Goal: Feedback & Contribution: Contribute content

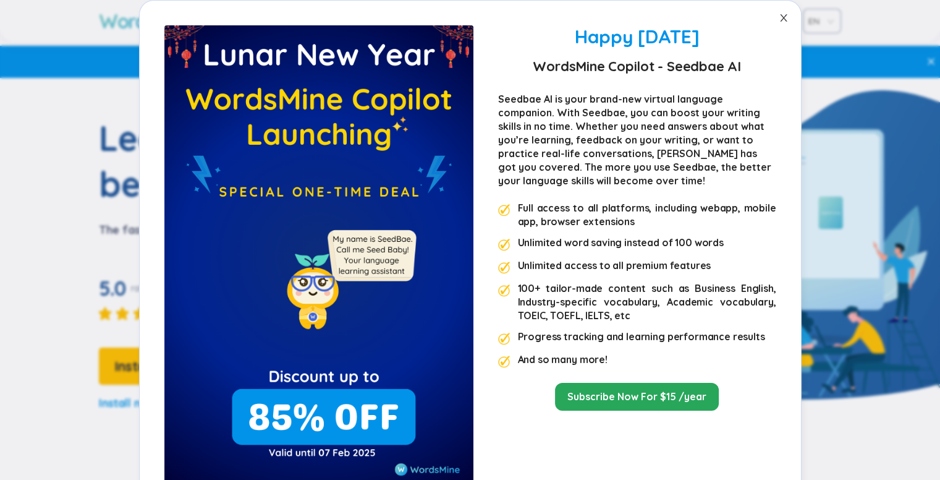
click at [780, 20] on icon "close" at bounding box center [783, 17] width 7 height 7
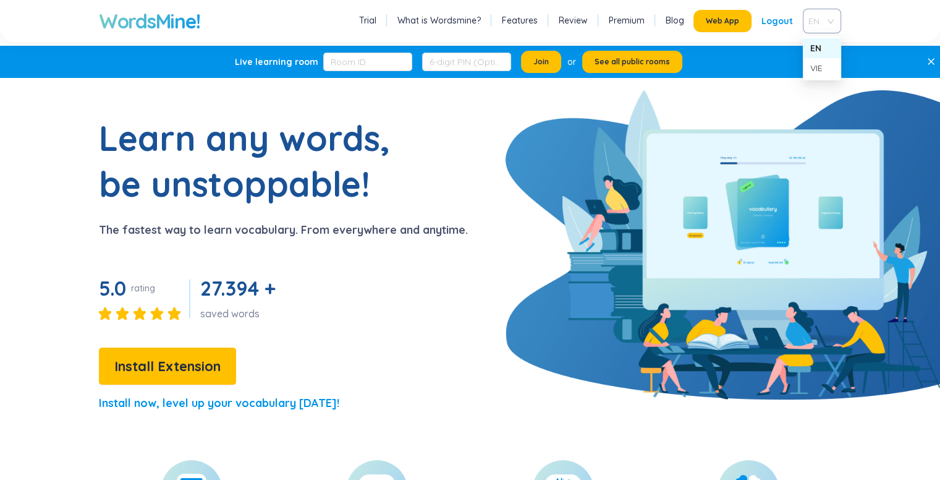
click at [827, 28] on span "EN" at bounding box center [820, 21] width 22 height 19
click at [826, 22] on span "EN" at bounding box center [820, 21] width 22 height 19
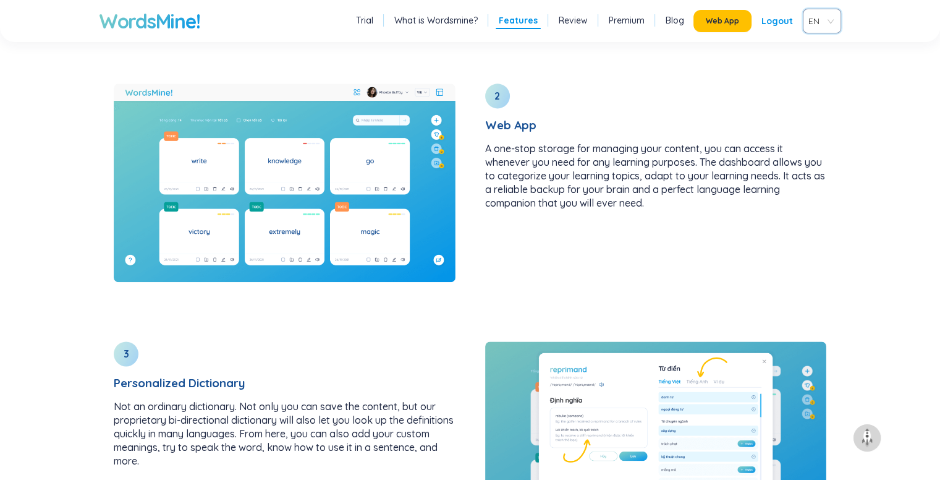
scroll to position [1680, 0]
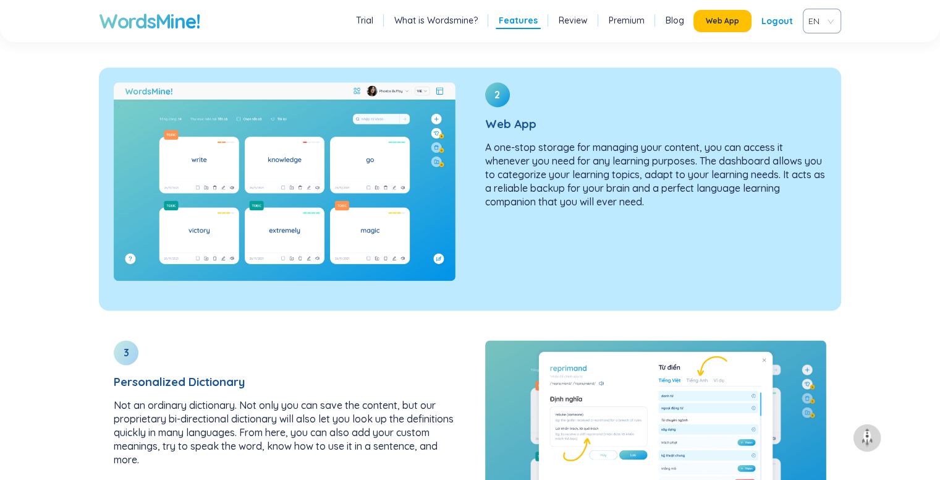
click at [304, 189] on img at bounding box center [285, 181] width 342 height 198
click at [386, 155] on img at bounding box center [285, 181] width 342 height 198
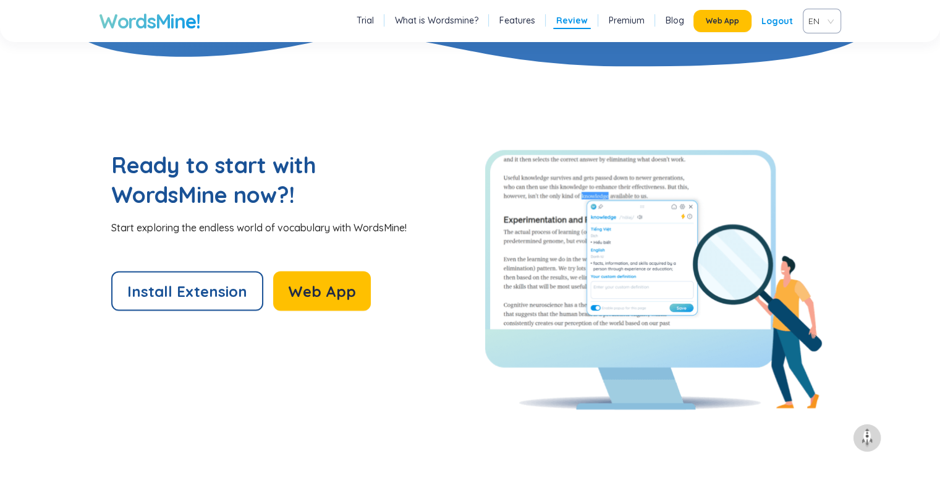
scroll to position [2574, 0]
click at [309, 279] on button "Web App" at bounding box center [322, 291] width 98 height 40
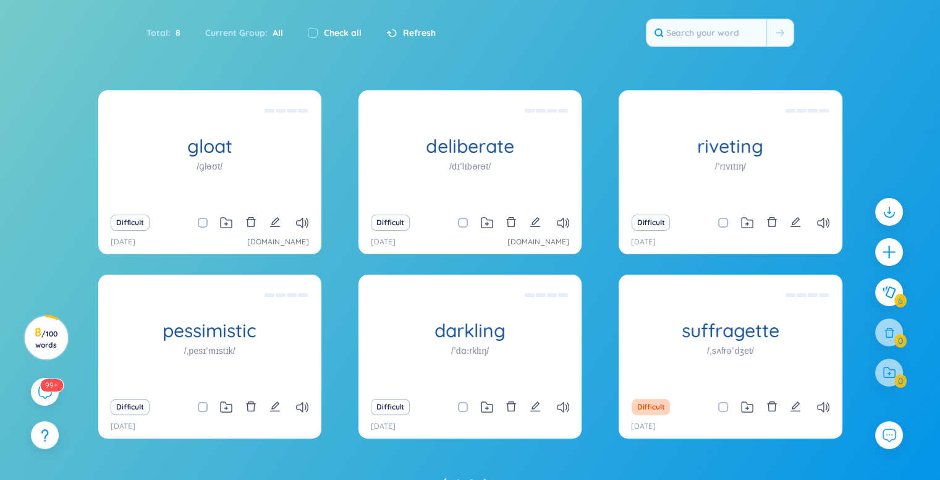
scroll to position [183, 0]
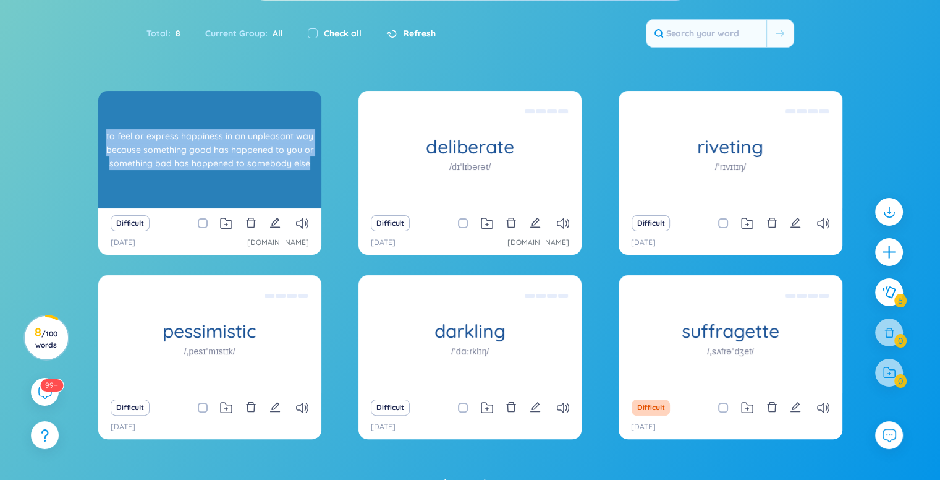
drag, startPoint x: 101, startPoint y: 137, endPoint x: 317, endPoint y: 162, distance: 216.6
click at [317, 162] on div "to feel or express happiness in an unpleasant way because something good has ha…" at bounding box center [209, 149] width 223 height 117
copy div "to feel or express happiness in an unpleasant way because something good has ha…"
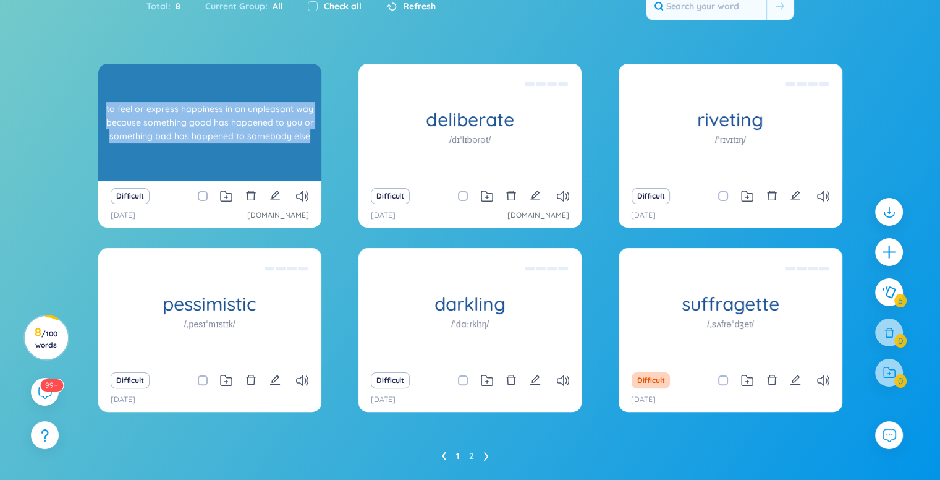
scroll to position [210, 0]
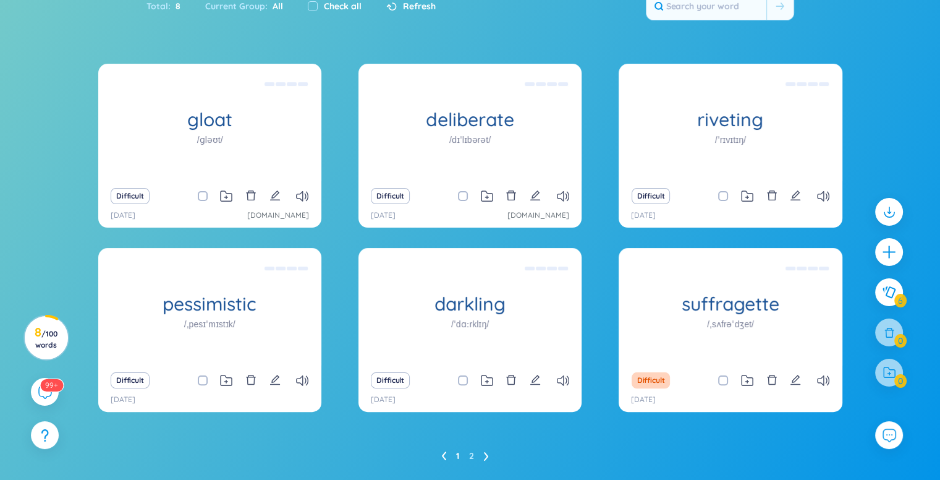
click at [484, 454] on icon at bounding box center [486, 455] width 5 height 9
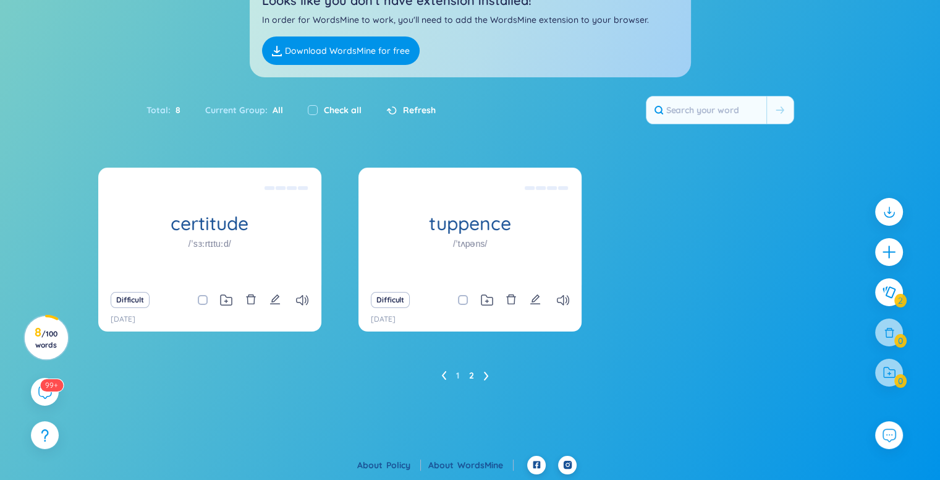
scroll to position [71, 0]
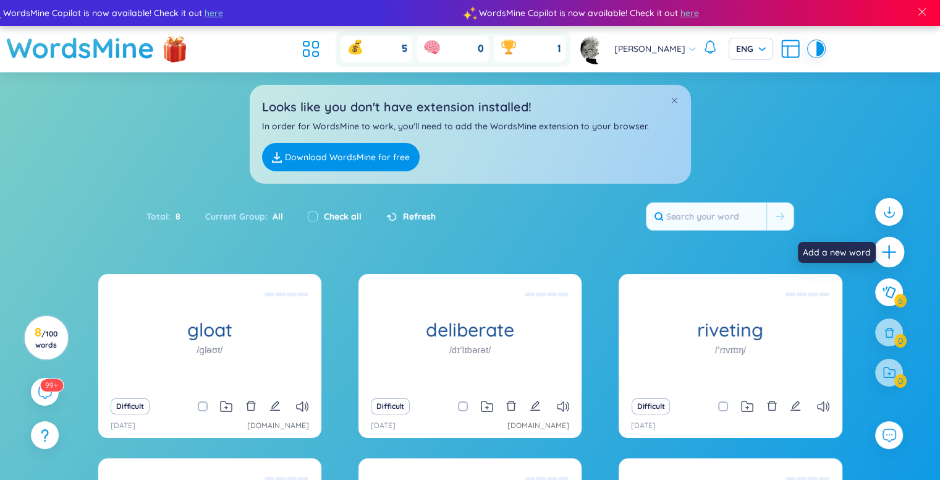
click at [900, 253] on div at bounding box center [889, 252] width 31 height 31
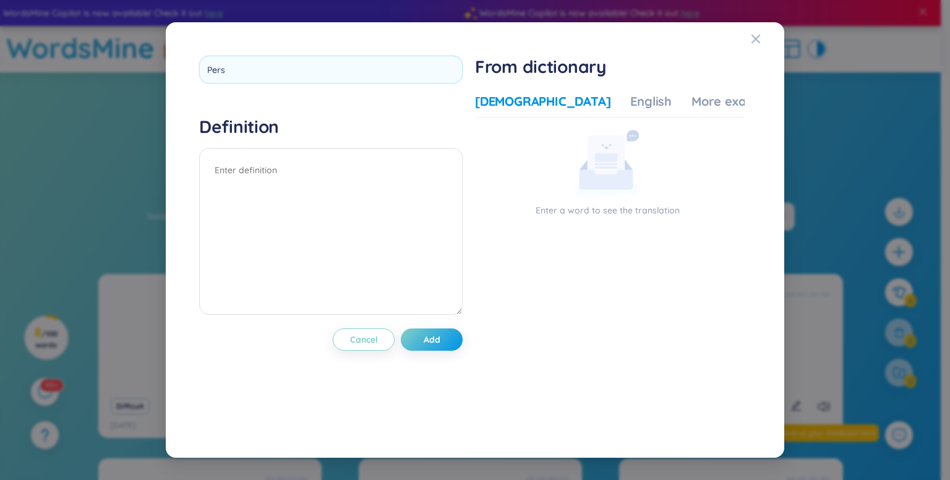
type input "Perse"
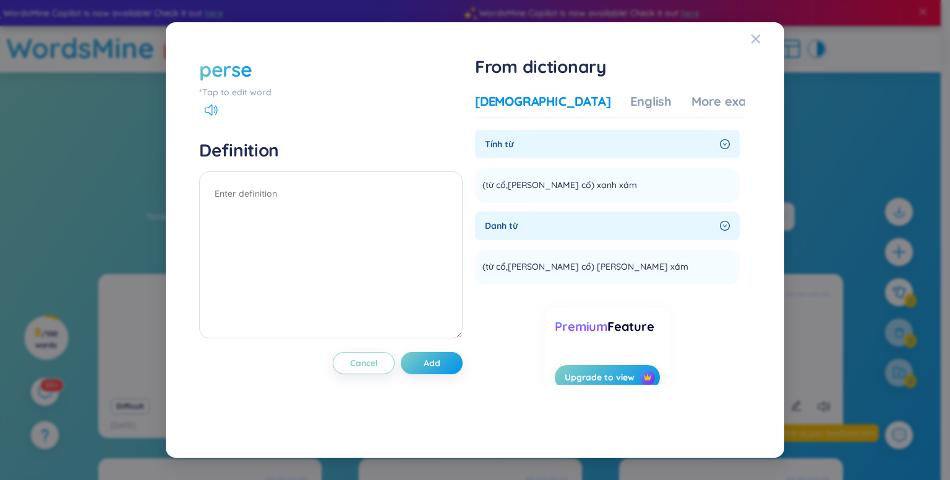
click at [321, 88] on div "*Tap to edit word" at bounding box center [330, 92] width 263 height 14
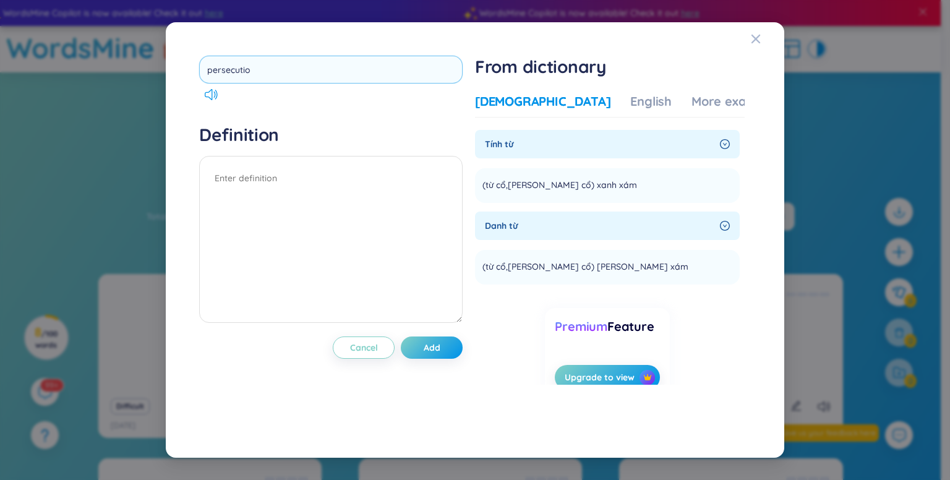
type input "persecution"
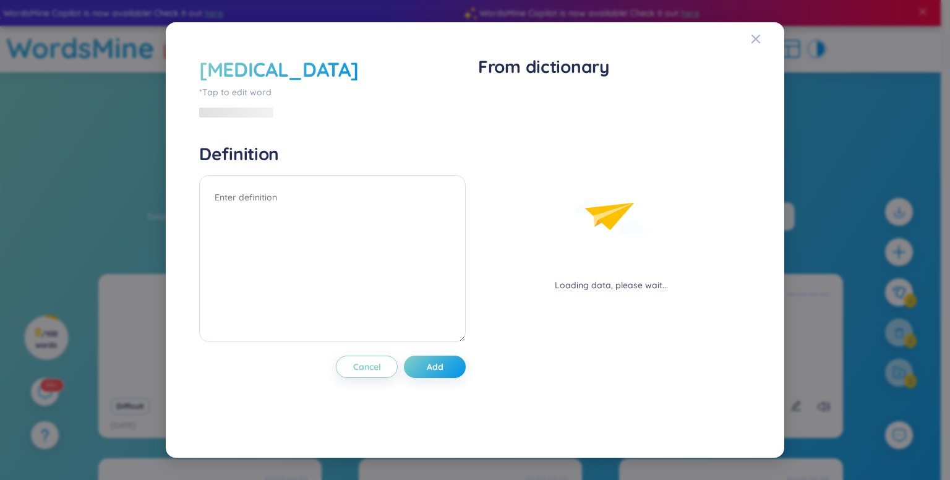
click at [308, 96] on div "persecution *Tap to edit word" at bounding box center [332, 88] width 266 height 64
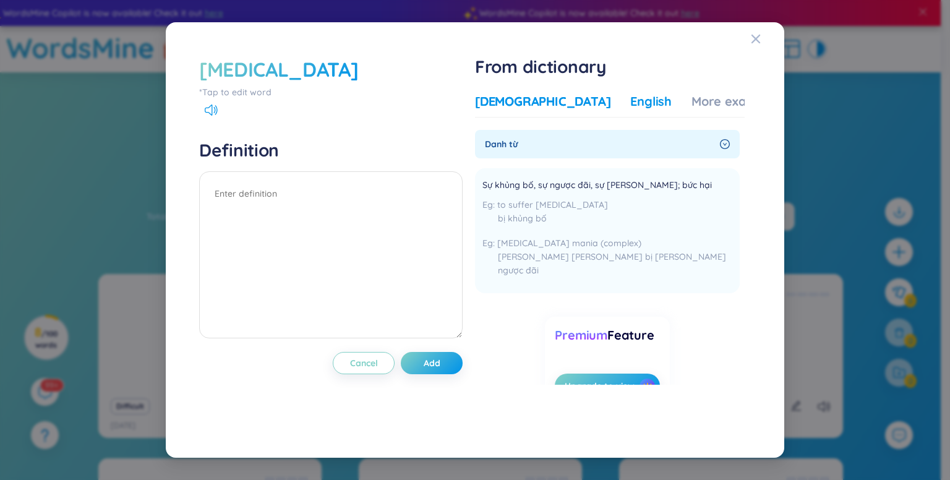
click at [630, 103] on div "English" at bounding box center [650, 101] width 41 height 17
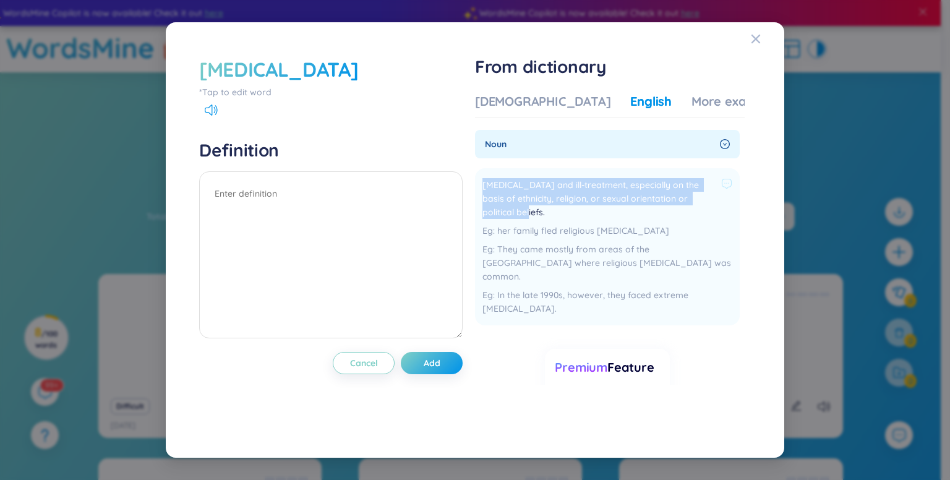
drag, startPoint x: 486, startPoint y: 187, endPoint x: 540, endPoint y: 216, distance: 61.4
click at [540, 216] on span "Hostility and ill-treatment, especially on the basis of ethnicity, religion, or…" at bounding box center [599, 198] width 234 height 41
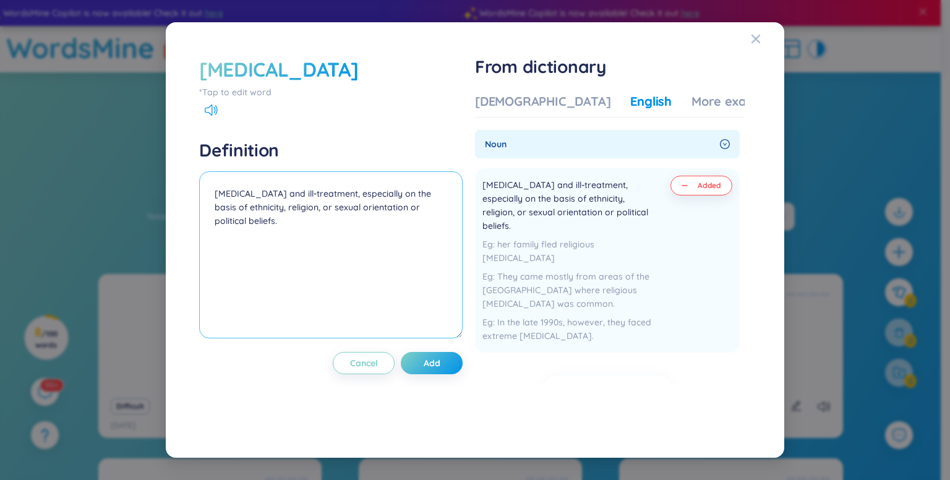
click at [344, 266] on textarea "Hostility and ill-treatment, especially on the basis of ethnicity, religion, or…" at bounding box center [330, 254] width 263 height 167
type textarea "Hostility and ill-treatment, especially on the basis of ethnicity, religion, or…"
click at [451, 367] on button "Add" at bounding box center [432, 363] width 62 height 22
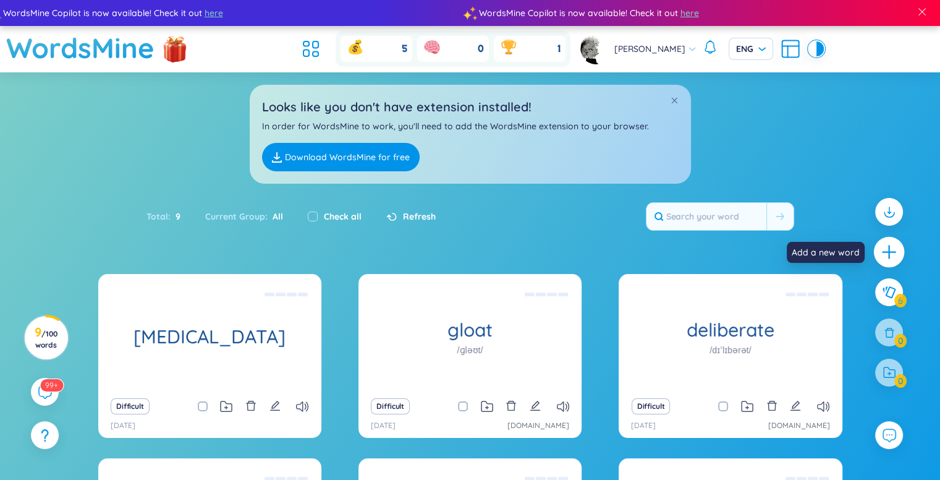
click at [890, 251] on icon "plus" at bounding box center [888, 252] width 1 height 14
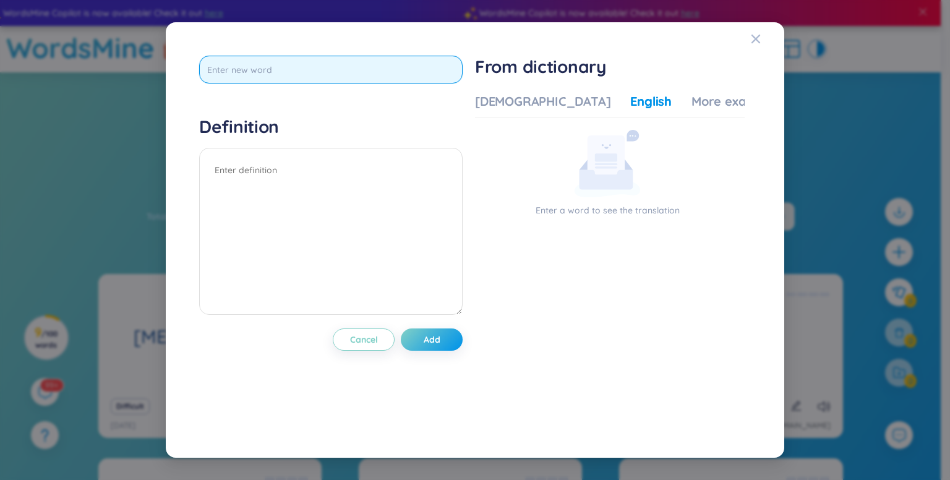
click at [340, 74] on input "text" at bounding box center [330, 70] width 263 height 28
type input "portray"
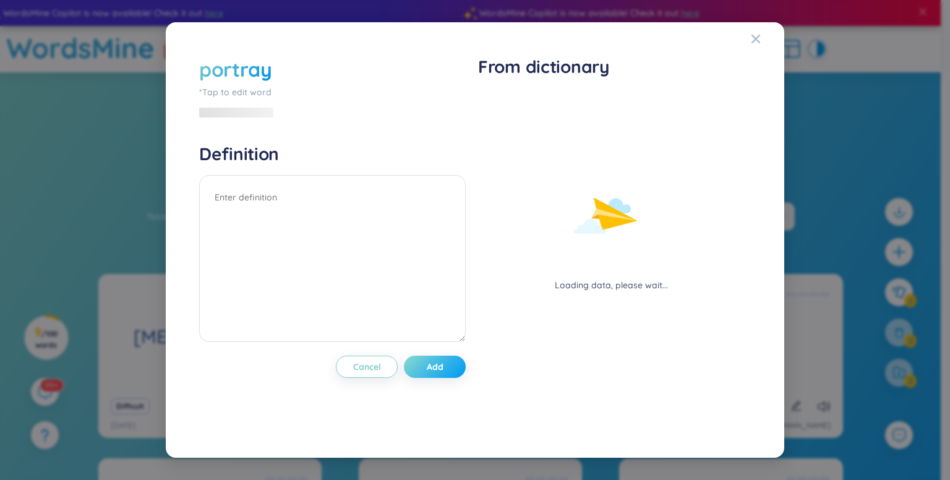
click at [420, 370] on button "Add" at bounding box center [435, 367] width 62 height 22
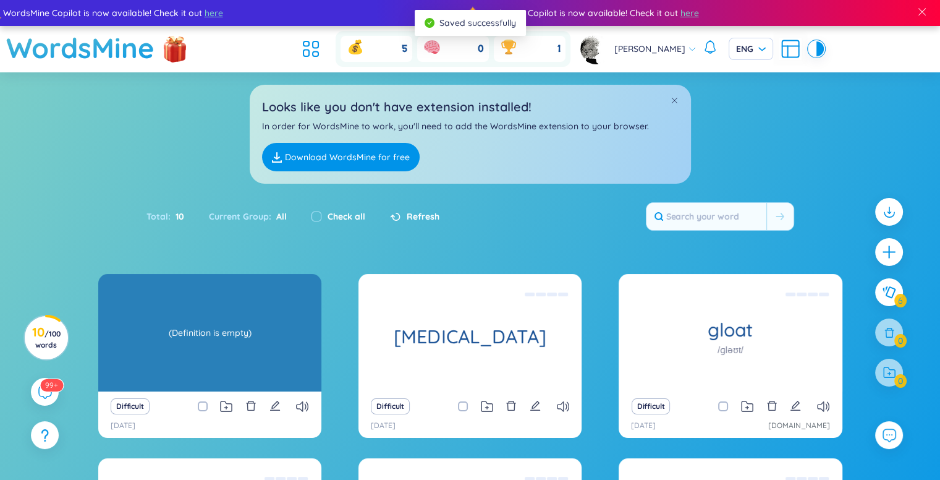
click at [218, 320] on div "(Definition is empty)" at bounding box center [209, 332] width 211 height 111
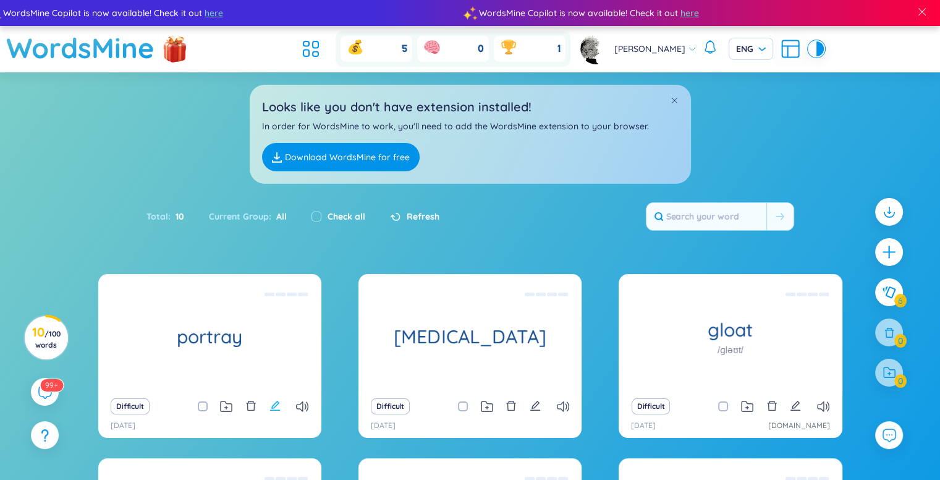
click at [276, 409] on icon "edit" at bounding box center [275, 405] width 11 height 11
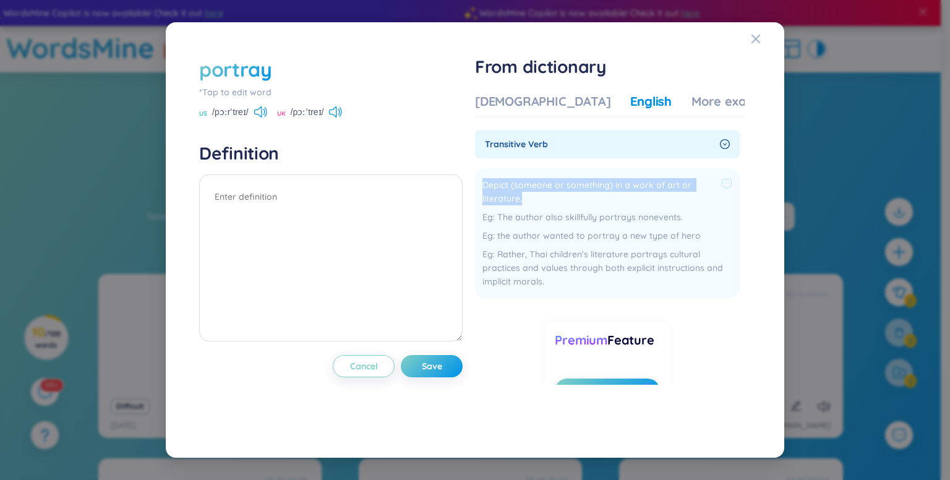
drag, startPoint x: 485, startPoint y: 184, endPoint x: 536, endPoint y: 192, distance: 51.9
click at [536, 192] on span "Depict (someone or something) in a work of art or literature." at bounding box center [599, 191] width 234 height 27
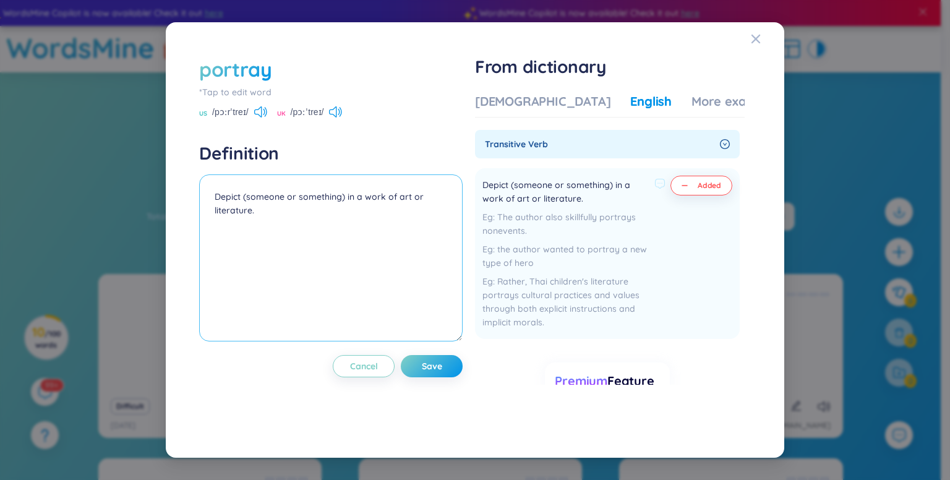
type textarea "Depict (someone or something) in a work of art or literature."
click at [597, 257] on div "the author wanted to portray a new type of hero" at bounding box center [573, 255] width 183 height 27
click at [439, 367] on span "Save" at bounding box center [432, 366] width 20 height 12
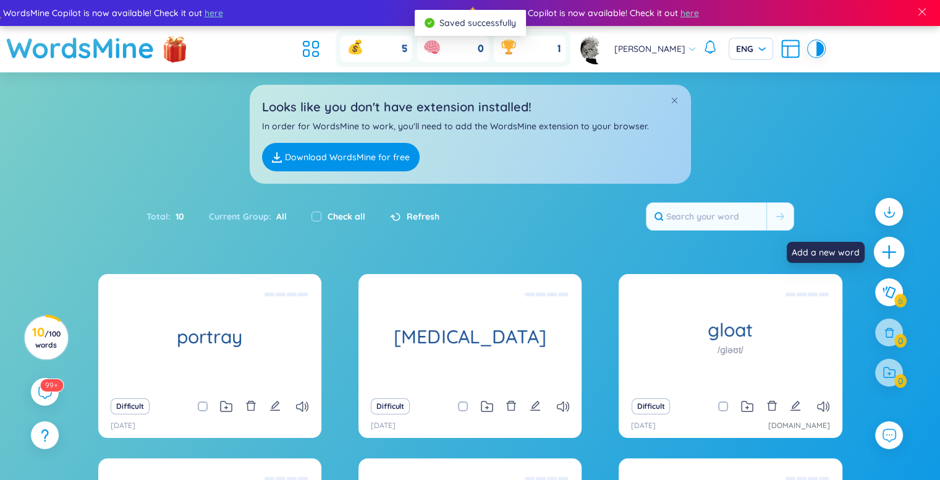
click at [887, 245] on icon "plus" at bounding box center [889, 252] width 17 height 17
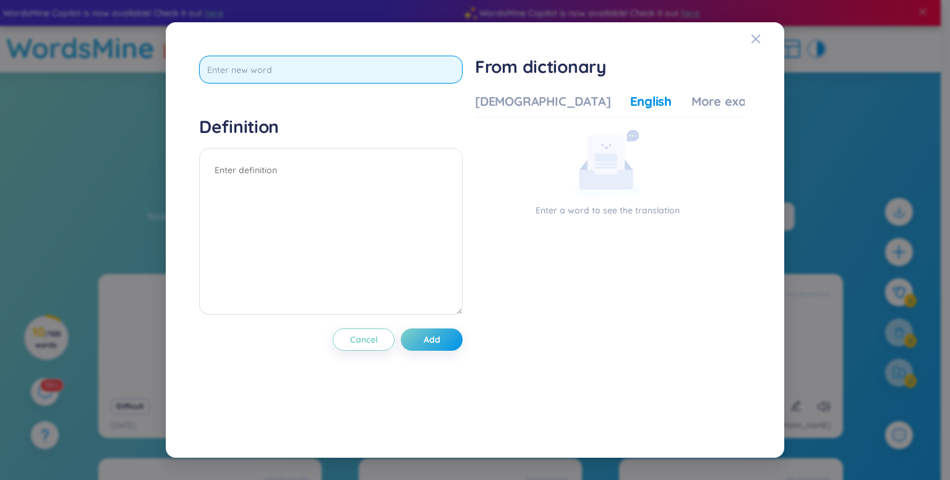
click at [353, 70] on input "text" at bounding box center [330, 70] width 263 height 28
type input "emaciated"
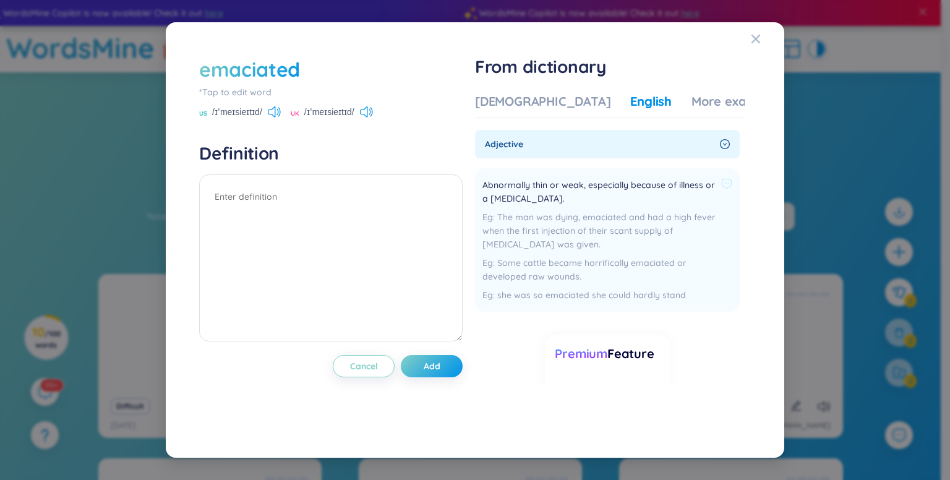
click at [487, 184] on span "Abnormally thin or weak, especially because of illness or a lack of food." at bounding box center [599, 191] width 234 height 27
drag, startPoint x: 487, startPoint y: 184, endPoint x: 566, endPoint y: 199, distance: 80.6
click at [566, 199] on span "Abnormally thin or weak, especially because of illness or a lack of food." at bounding box center [599, 191] width 234 height 27
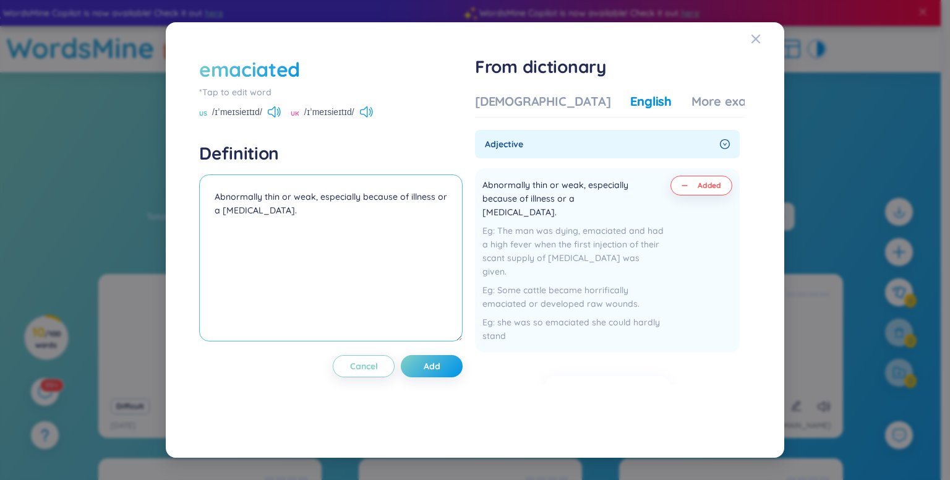
click at [416, 298] on textarea "Abnormally thin or weak, especially because of illness or a lack of food." at bounding box center [330, 257] width 263 height 167
type textarea "Abnormally thin or weak, especially because of illness or a lack of food."
click at [445, 364] on button "Add" at bounding box center [432, 366] width 62 height 22
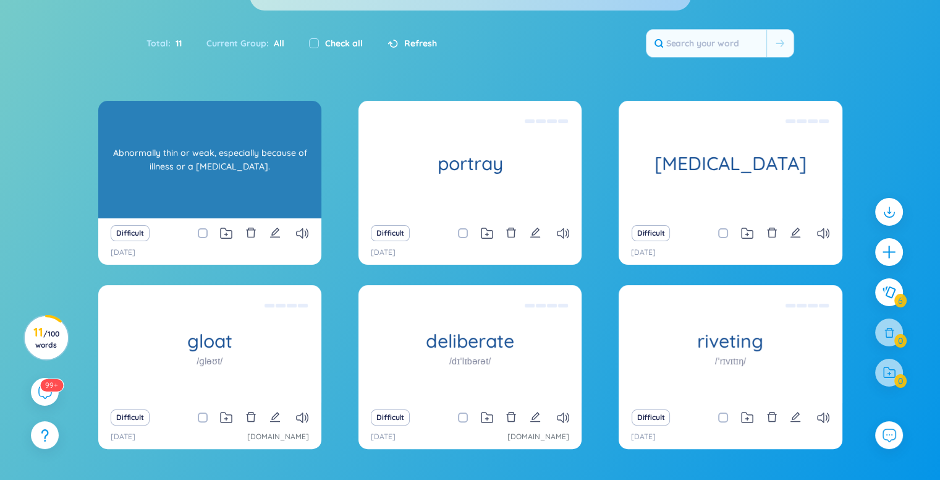
scroll to position [176, 0]
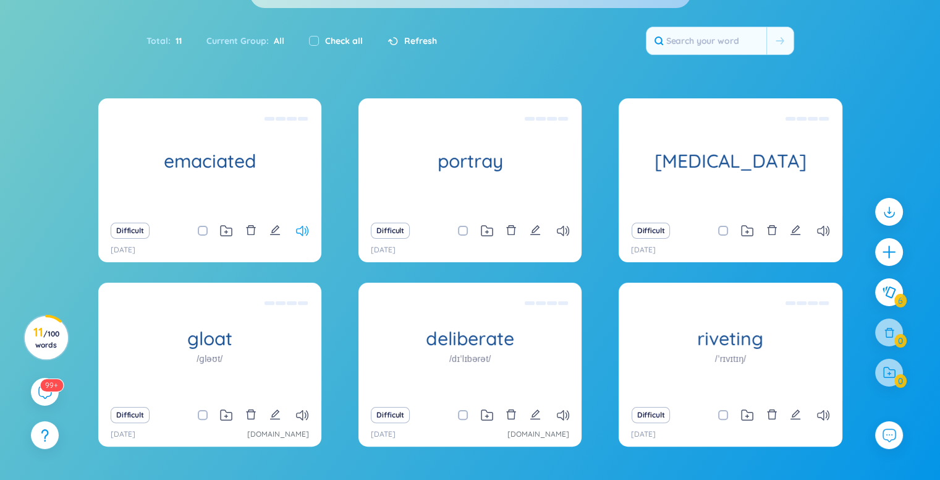
click at [304, 228] on icon at bounding box center [302, 231] width 12 height 11
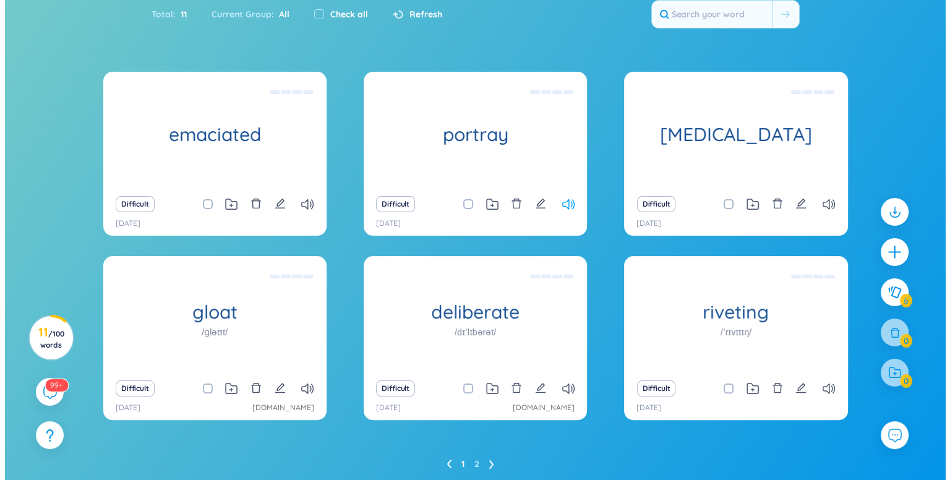
scroll to position [245, 0]
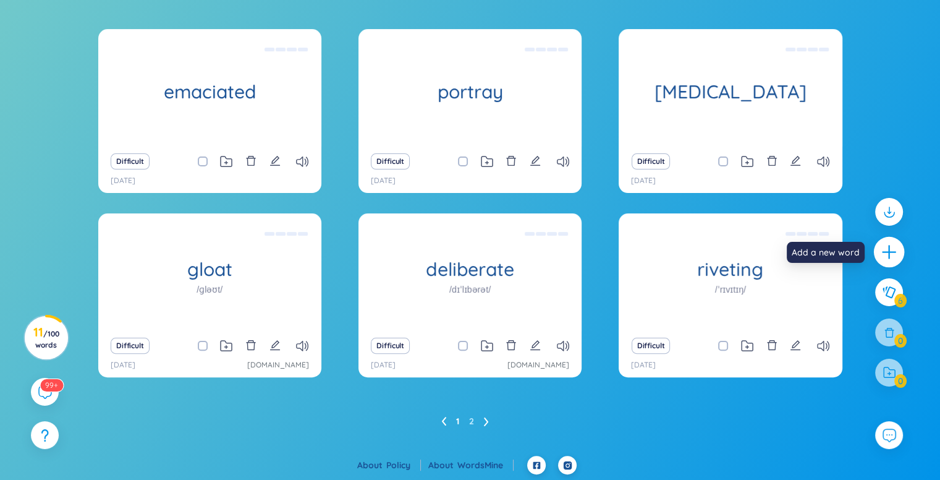
click at [891, 245] on icon "plus" at bounding box center [889, 252] width 17 height 17
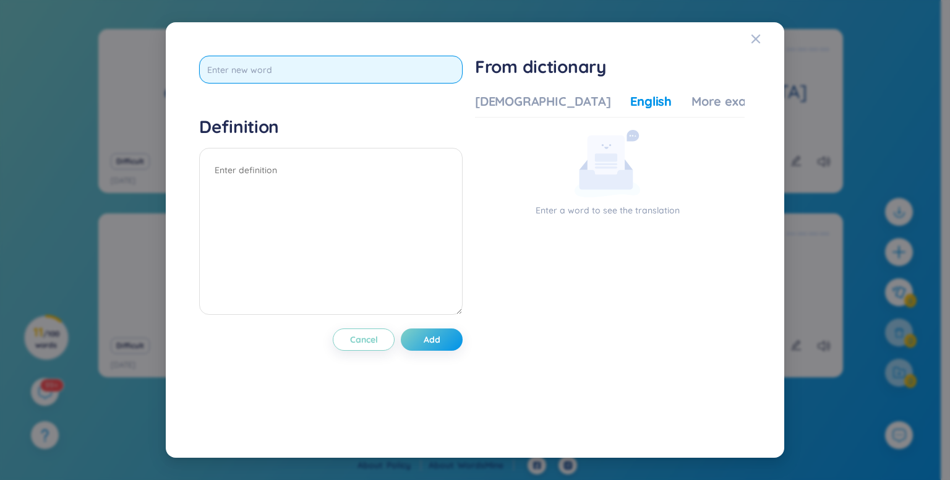
click at [292, 79] on input "text" at bounding box center [330, 70] width 263 height 28
type input "subjected"
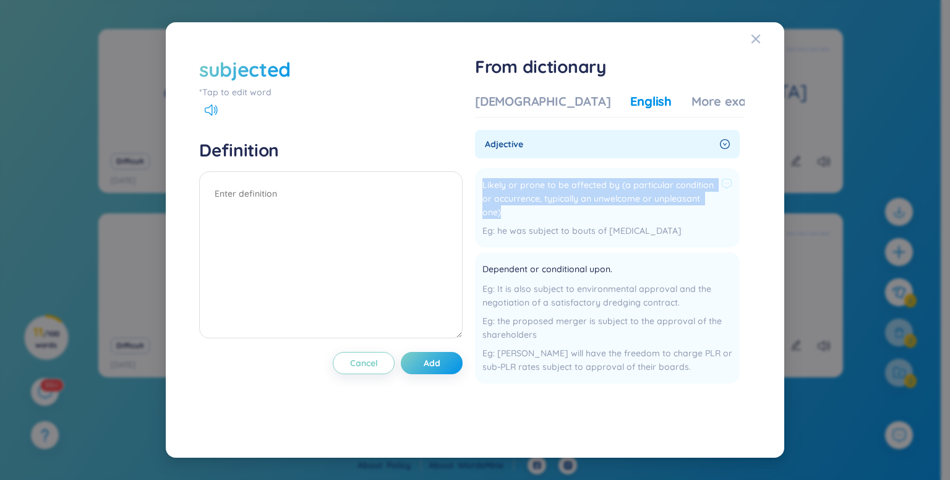
drag, startPoint x: 487, startPoint y: 182, endPoint x: 519, endPoint y: 213, distance: 45.0
click at [519, 213] on span "Likely or prone to be affected by (a particular condition or occurrence, typica…" at bounding box center [599, 198] width 234 height 41
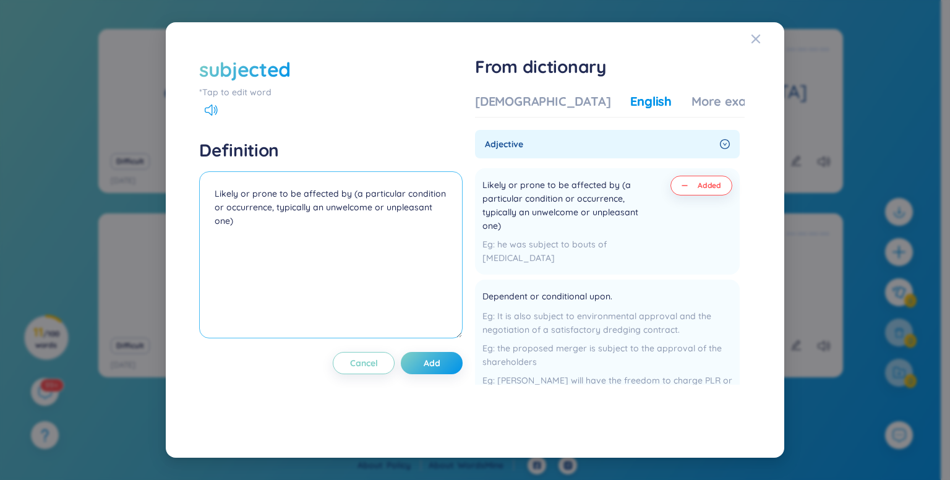
click at [245, 219] on textarea "Likely or prone to be affected by (a particular condition or occurrence, typica…" at bounding box center [330, 254] width 263 height 167
drag, startPoint x: 485, startPoint y: 297, endPoint x: 632, endPoint y: 288, distance: 147.4
click at [632, 288] on li "Dependent or conditional upon. It is also subject to environmental approval and…" at bounding box center [607, 344] width 265 height 131
copy div "Dependent or conditional upon."
click at [260, 258] on textarea "Likely or prone to be affected by (a particular condition or occurrence, typica…" at bounding box center [330, 254] width 263 height 167
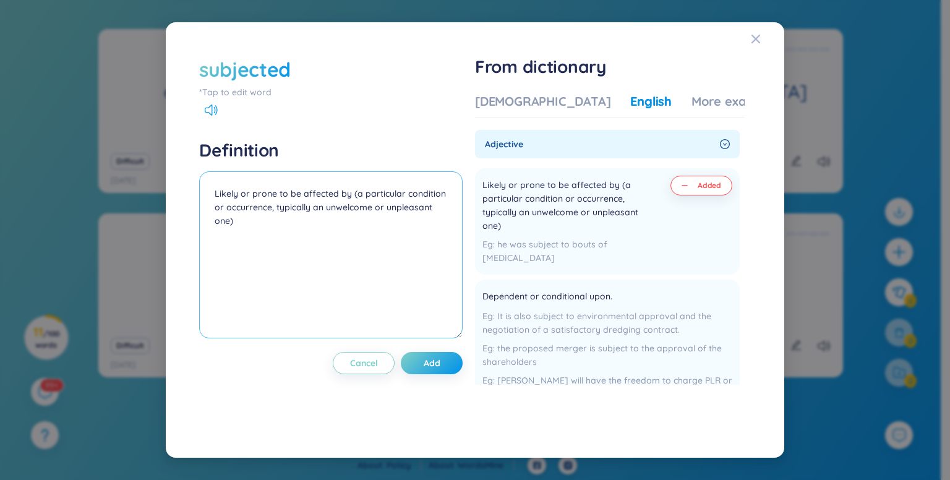
paste textarea "Dependent or conditional upon."
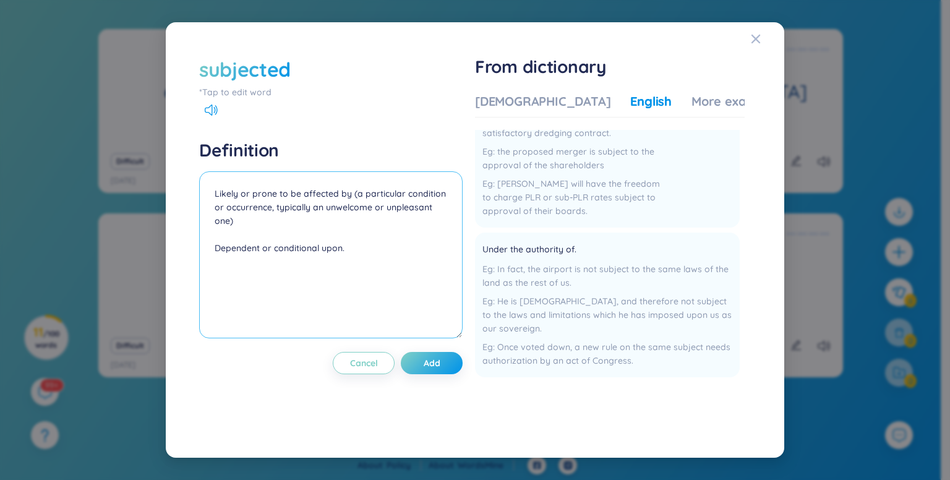
scroll to position [211, 0]
drag, startPoint x: 591, startPoint y: 244, endPoint x: 618, endPoint y: 247, distance: 26.8
click at [618, 247] on div "Under the authority of." at bounding box center [607, 248] width 250 height 15
click at [589, 246] on icon at bounding box center [586, 246] width 11 height 11
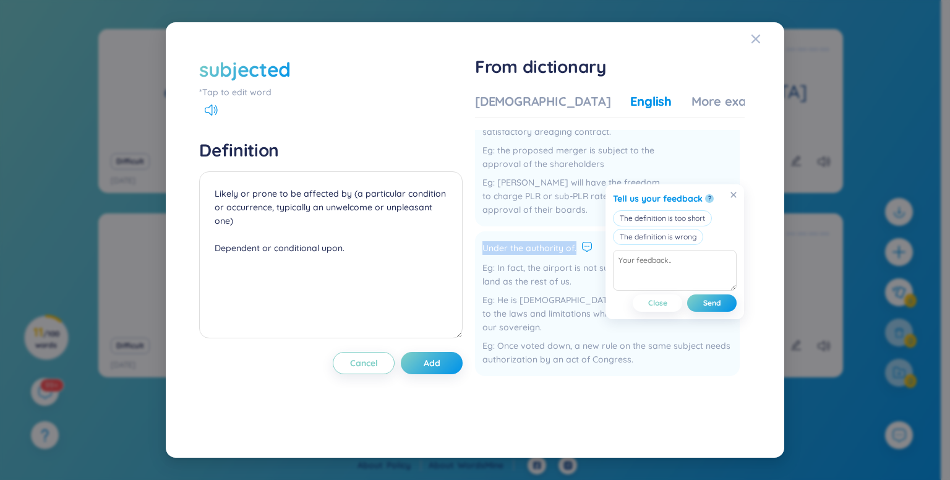
drag, startPoint x: 484, startPoint y: 251, endPoint x: 579, endPoint y: 252, distance: 94.6
click at [579, 252] on li "Under the authority of. In fact, the airport is not subject to the same laws of…" at bounding box center [607, 303] width 265 height 145
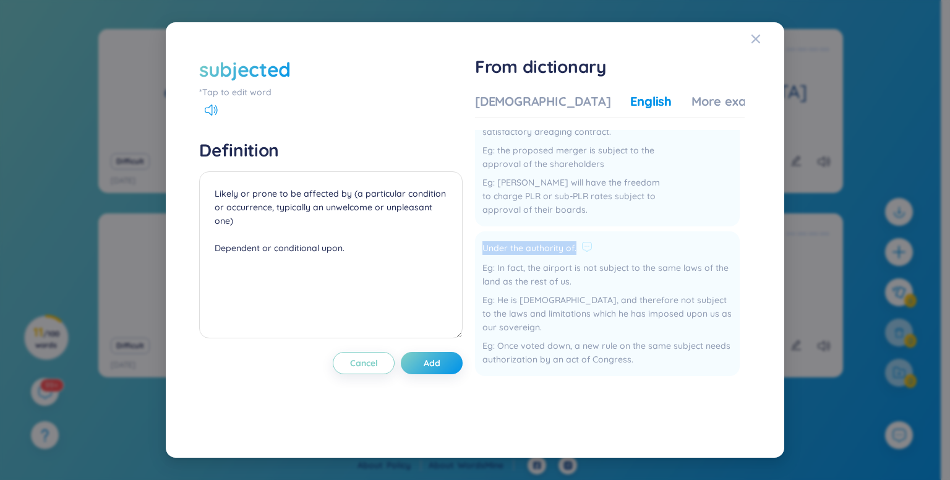
copy span "Under the authority of."
click at [322, 287] on textarea "Likely or prone to be affected by (a particular condition or occurrence, typica…" at bounding box center [330, 254] width 263 height 167
paste textarea "Under the authority of."
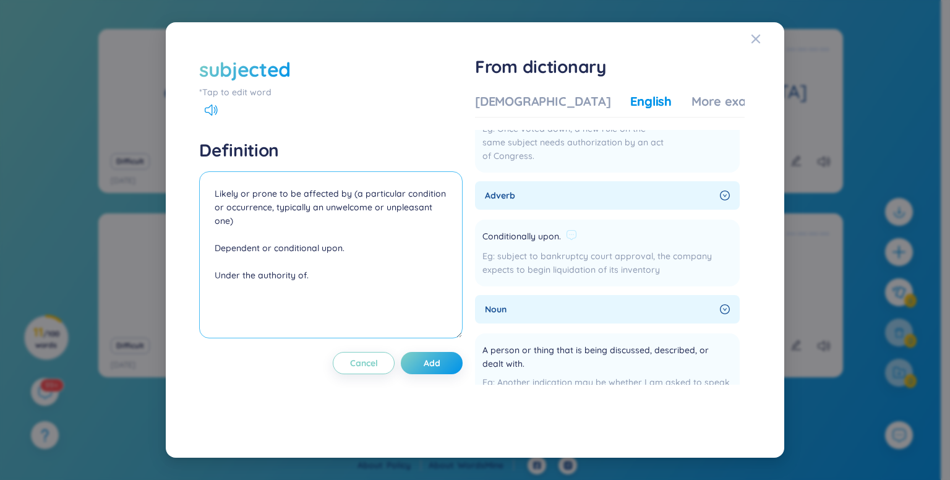
scroll to position [448, 0]
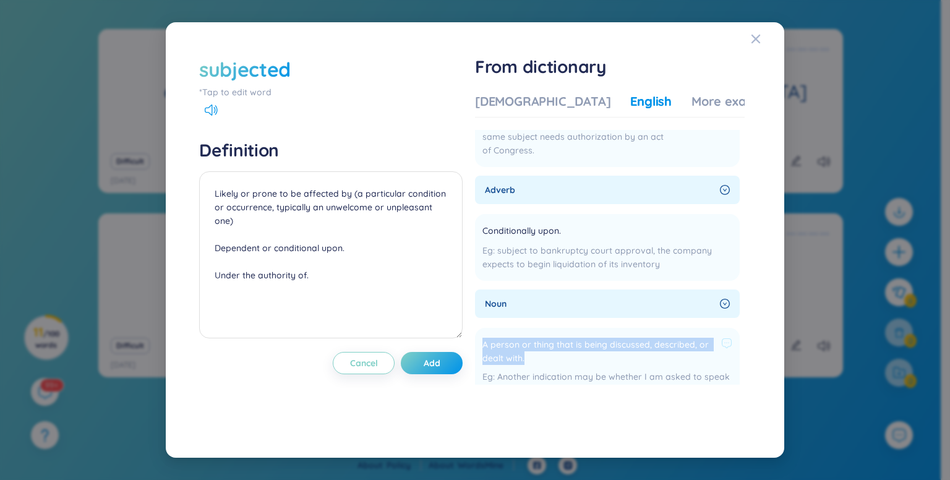
drag, startPoint x: 543, startPoint y: 344, endPoint x: 480, endPoint y: 326, distance: 66.2
click at [480, 328] on li "A person or thing that is being discussed, described, or dealt with. Another in…" at bounding box center [607, 413] width 265 height 171
copy span "A person or thing that is being discussed, described, or dealt with."
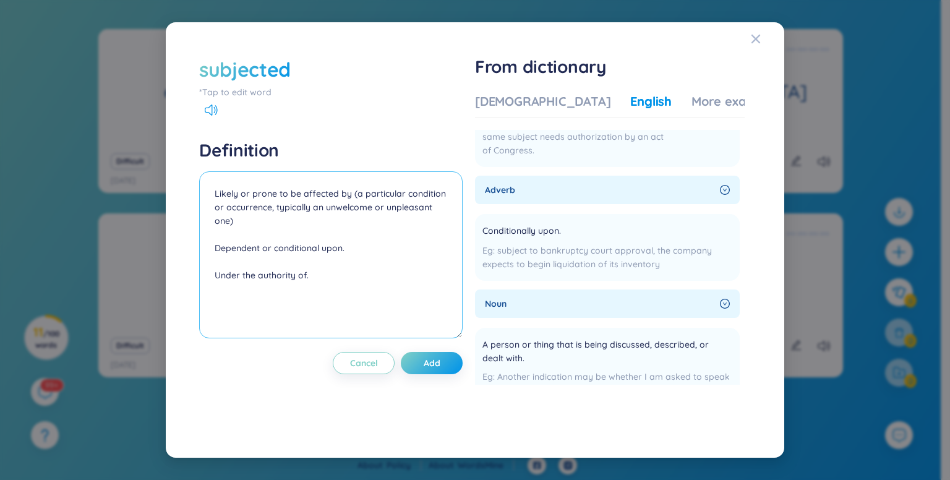
click at [281, 310] on textarea "Likely or prone to be affected by (a particular condition or occurrence, typica…" at bounding box center [330, 254] width 263 height 167
click at [346, 280] on textarea "Likely or prone to be affected by (a particular condition or occurrence, typica…" at bounding box center [330, 254] width 263 height 167
paste textarea "A person or thing that is being discussed, described, or dealt with."
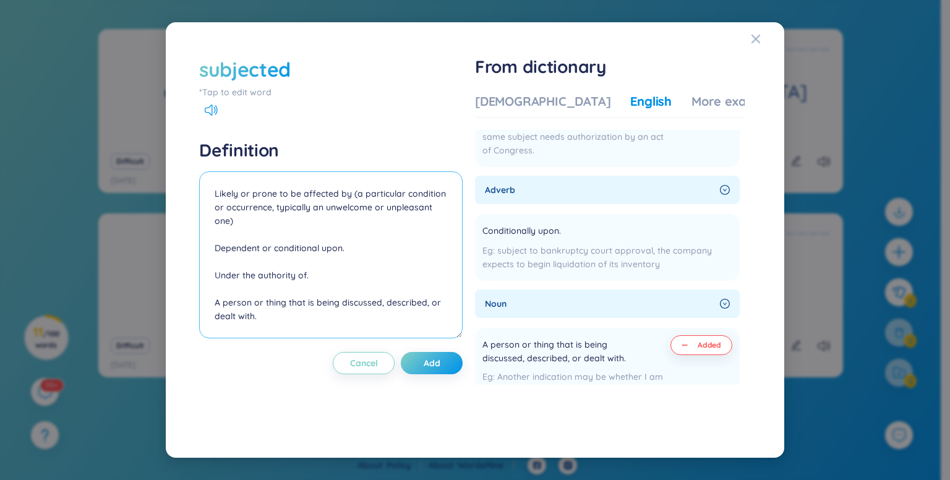
click at [346, 280] on textarea "Likely or prone to be affected by (a particular condition or occurrence, typica…" at bounding box center [330, 254] width 263 height 167
click at [351, 325] on textarea "Likely or prone to be affected by (a particular condition or occurrence, typica…" at bounding box center [330, 254] width 263 height 167
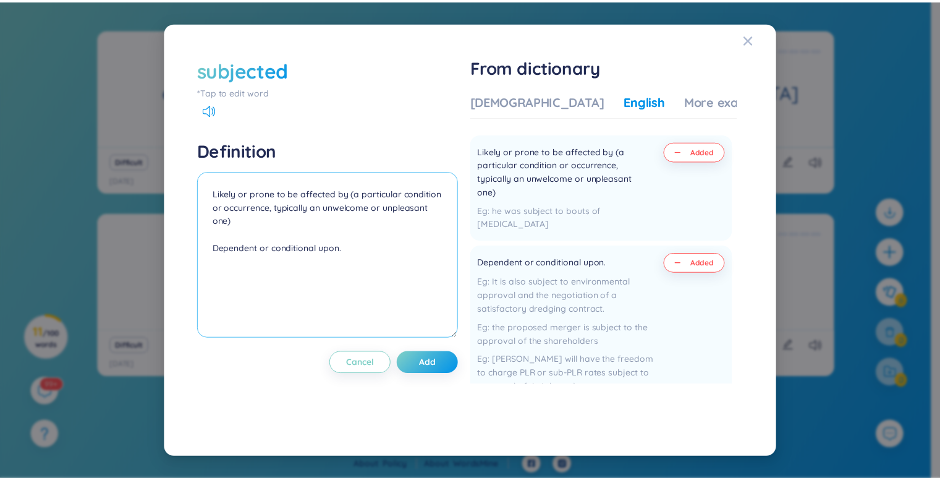
scroll to position [0, 0]
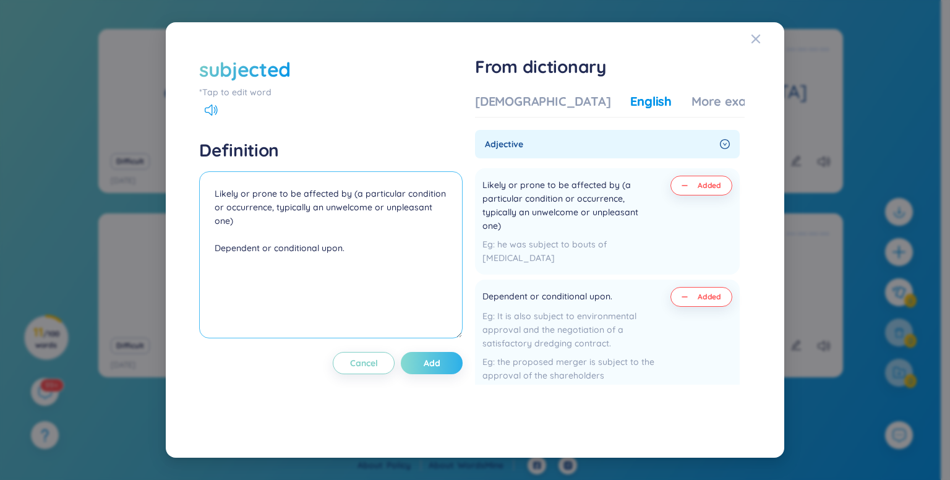
type textarea "Likely or prone to be affected by (a particular condition or occurrence, typica…"
click at [425, 368] on button "Add" at bounding box center [432, 363] width 62 height 22
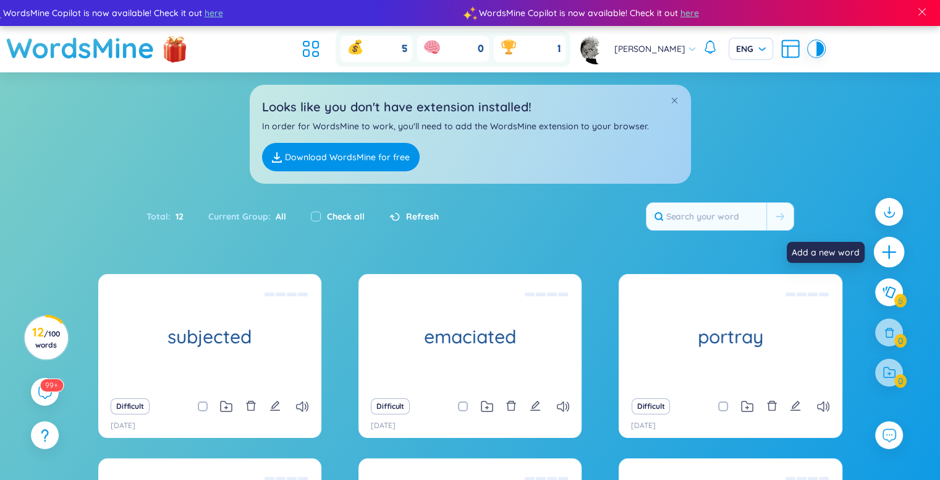
click at [888, 249] on icon "plus" at bounding box center [889, 252] width 17 height 17
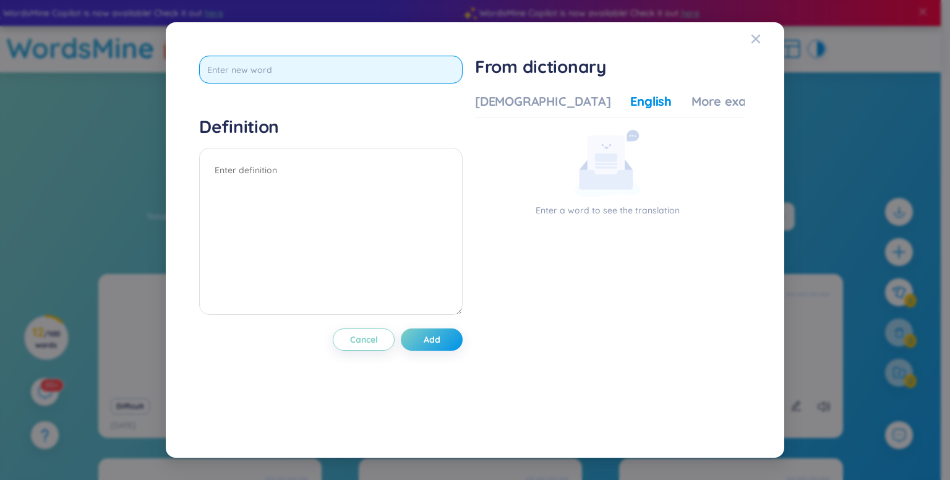
click at [326, 58] on input "text" at bounding box center [330, 70] width 263 height 28
type input "contempt"
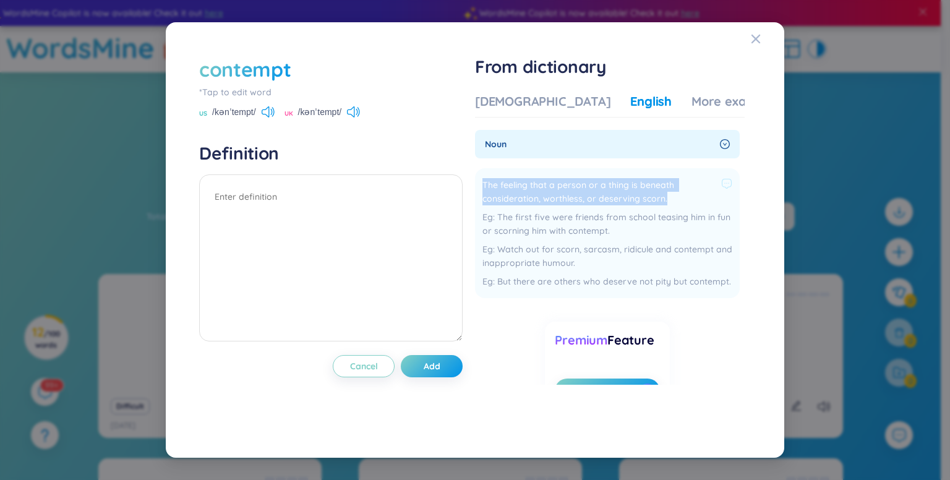
drag, startPoint x: 677, startPoint y: 198, endPoint x: 482, endPoint y: 182, distance: 195.5
click at [482, 182] on li "The feeling that a person or a thing is beneath consideration, worthless, or de…" at bounding box center [607, 233] width 265 height 130
copy span "The feeling that a person or a thing is beneath consideration, worthless, or de…"
click at [298, 226] on textarea at bounding box center [330, 257] width 263 height 167
paste textarea "The feeling that a person or a thing is beneath consideration, worthless, or de…"
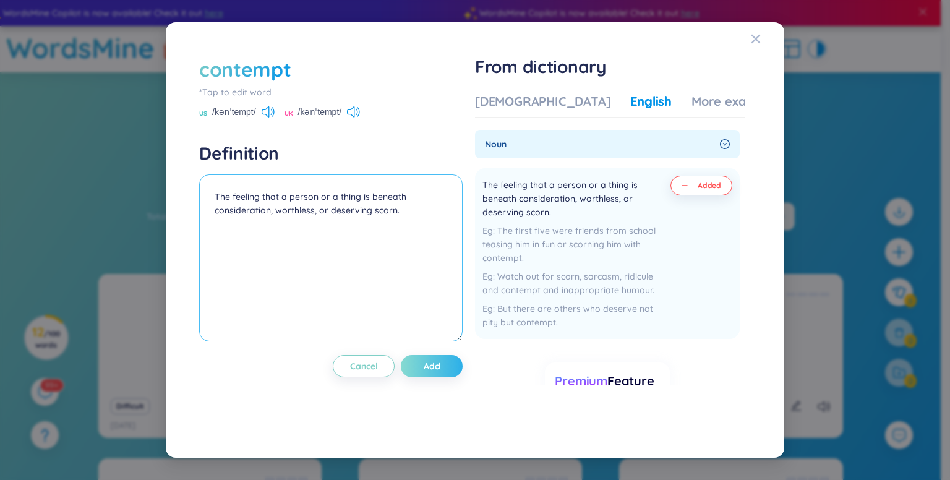
type textarea "The feeling that a person or a thing is beneath consideration, worthless, or de…"
click at [436, 364] on span "Add" at bounding box center [432, 366] width 17 height 12
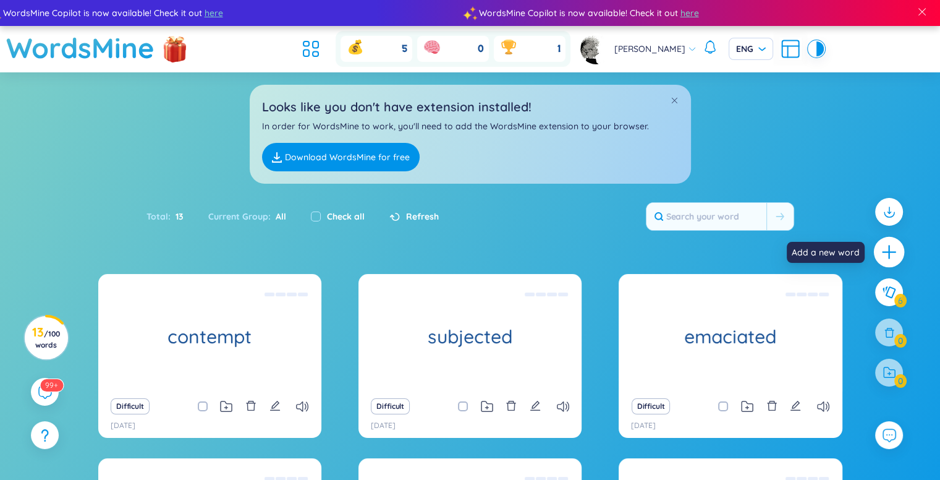
click at [881, 244] on icon "plus" at bounding box center [889, 252] width 17 height 17
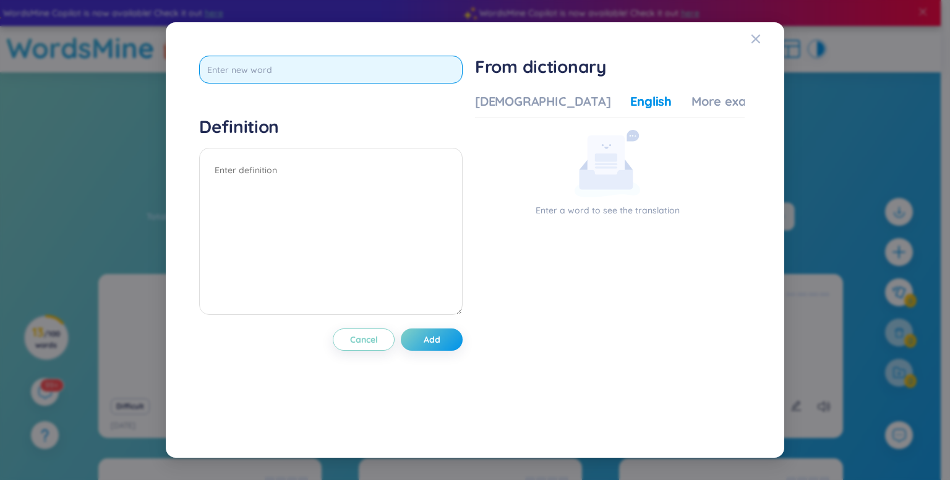
click at [413, 67] on input "text" at bounding box center [330, 70] width 263 height 28
type input "accursed"
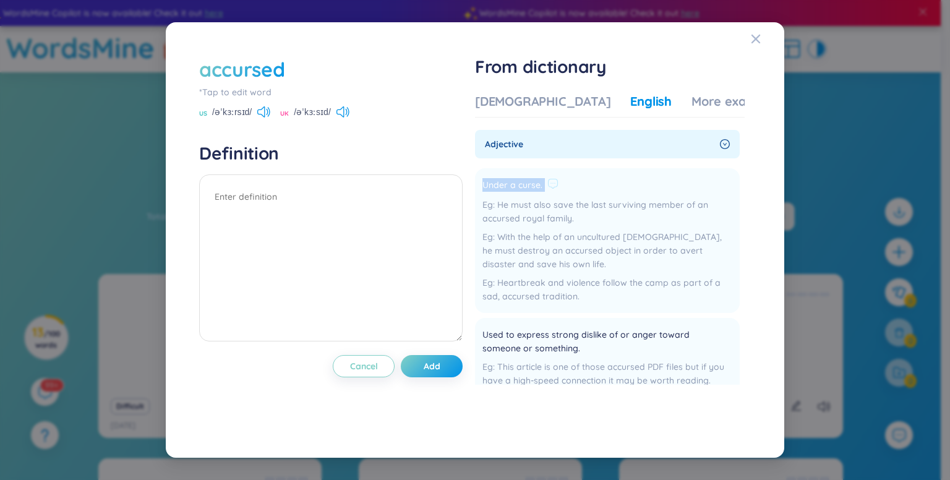
drag, startPoint x: 593, startPoint y: 184, endPoint x: 480, endPoint y: 185, distance: 113.1
click at [480, 185] on li "Under a curse. He must also save the last surviving member of an accursed royal…" at bounding box center [607, 240] width 265 height 145
copy div "Under a curse."
click at [330, 231] on textarea at bounding box center [330, 257] width 263 height 167
paste textarea "Under a curse."
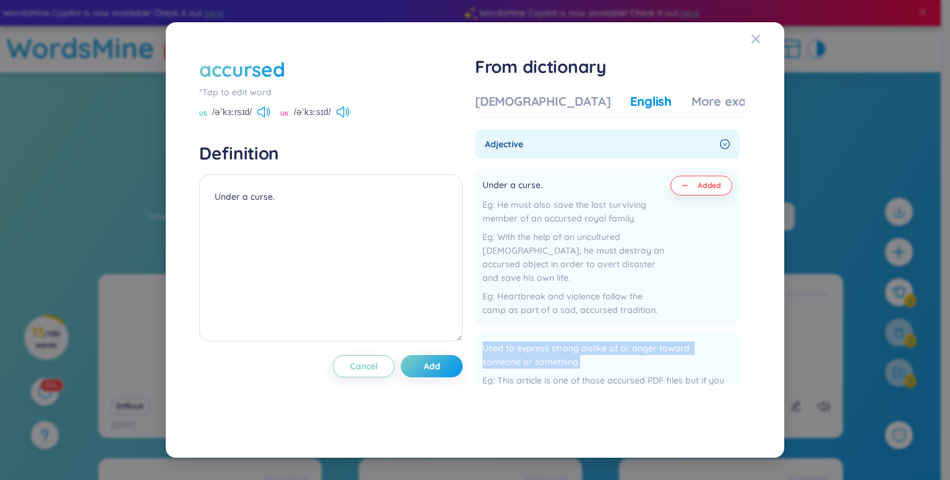
drag, startPoint x: 603, startPoint y: 347, endPoint x: 476, endPoint y: 325, distance: 129.3
click at [476, 325] on div "accursed *Tap to edit word US /əˈkɜːrsɪd/ UK /əˈkɜːsɪd/ Definition Under a curs…" at bounding box center [475, 239] width 564 height 380
copy span "Used to express strong dislike of or anger toward someone or something."
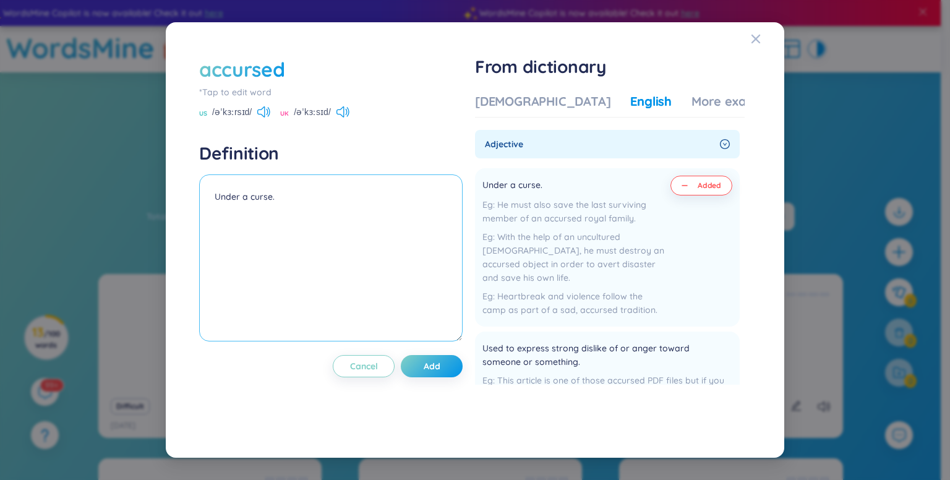
click at [222, 255] on textarea "Under a curse." at bounding box center [330, 257] width 263 height 167
paste textarea "Used to express strong dislike of or anger toward someone or something."
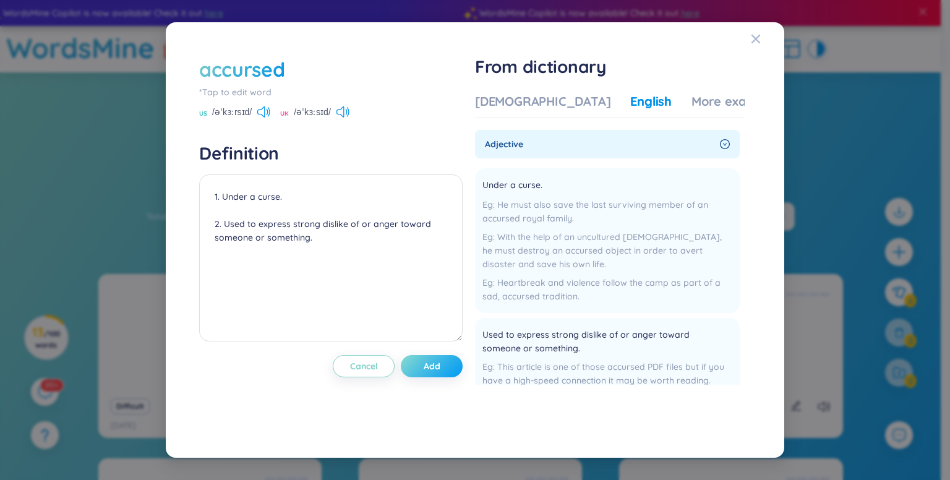
click at [435, 370] on span "Add" at bounding box center [432, 366] width 17 height 12
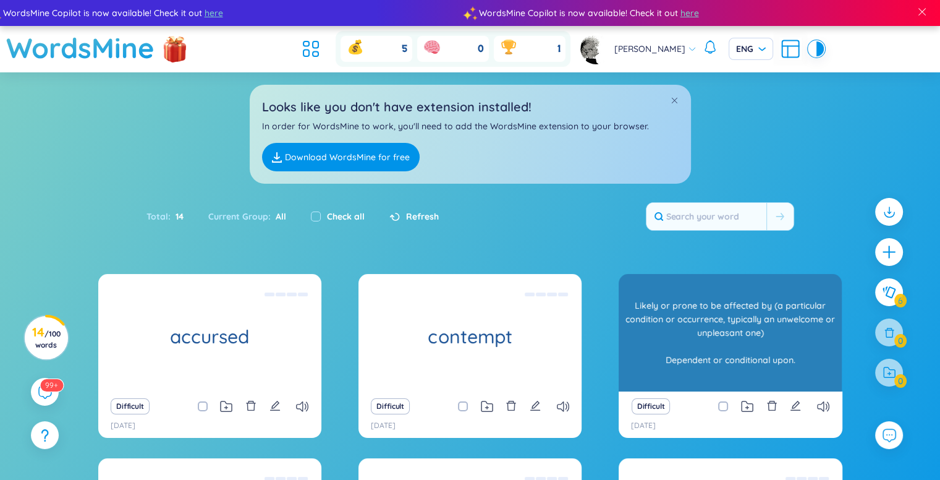
click at [683, 367] on div "Likely or prone to be affected by (a particular condition or occurrence, typica…" at bounding box center [730, 332] width 211 height 111
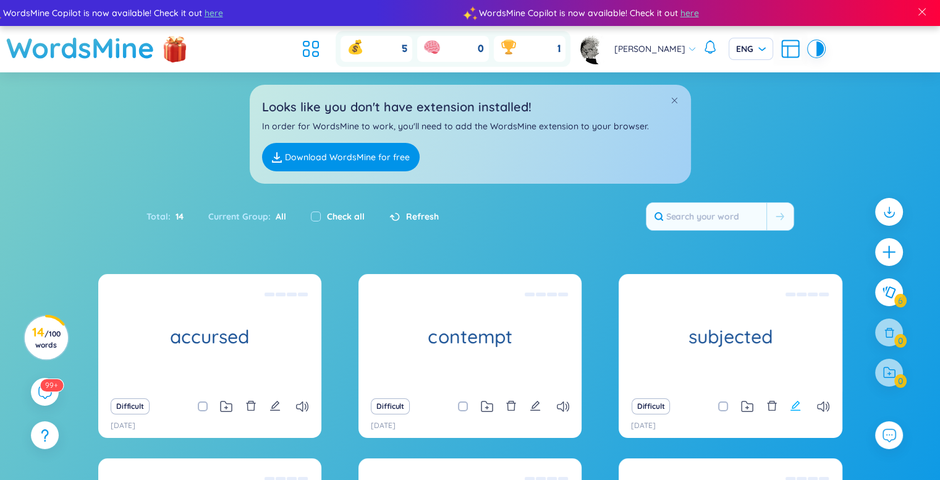
click at [792, 406] on icon "edit" at bounding box center [795, 405] width 11 height 11
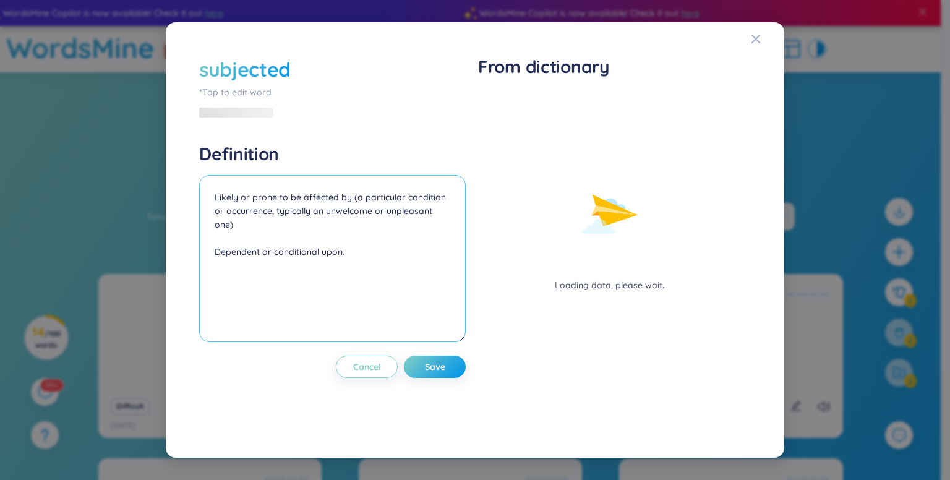
click at [241, 200] on textarea "Likely or prone to be affected by (a particular condition or occurrence, typica…" at bounding box center [332, 258] width 266 height 167
type textarea "1. Likely or prone to be affected by (a particular condition or occurrence, typ…"
click at [428, 367] on span "Save" at bounding box center [435, 366] width 20 height 12
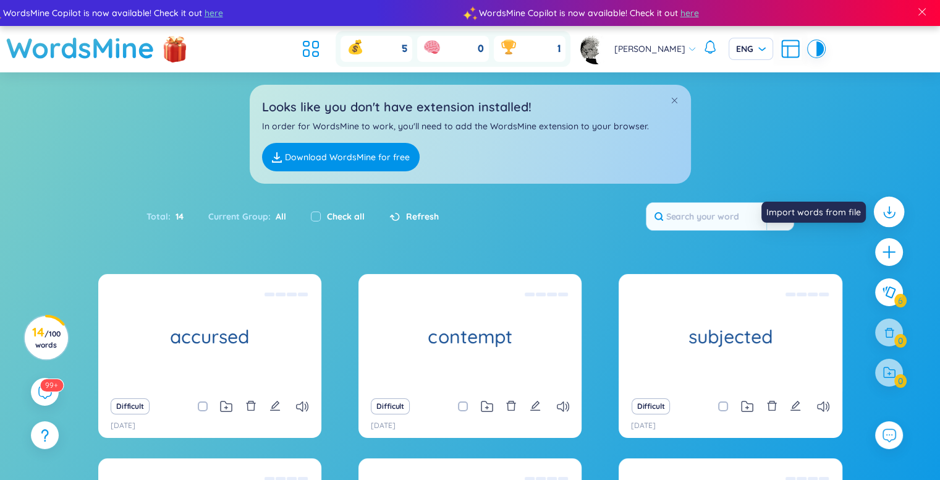
click at [889, 208] on icon at bounding box center [889, 209] width 0 height 7
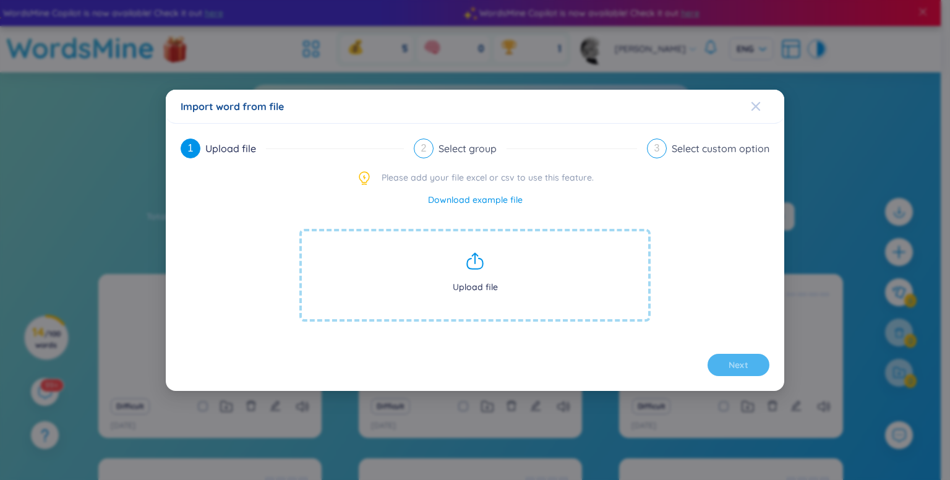
click at [759, 101] on icon "Close" at bounding box center [756, 106] width 10 height 10
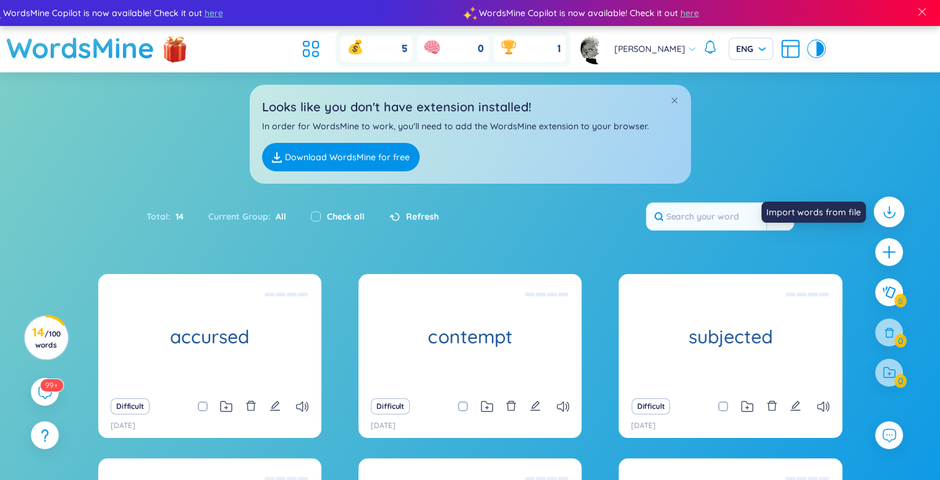
click at [896, 210] on icon at bounding box center [889, 212] width 16 height 16
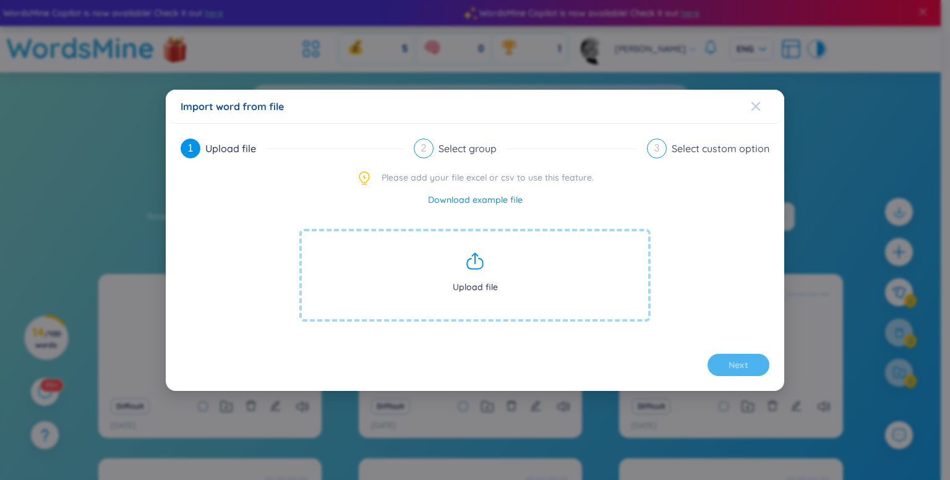
click at [759, 108] on icon "Close" at bounding box center [756, 106] width 10 height 10
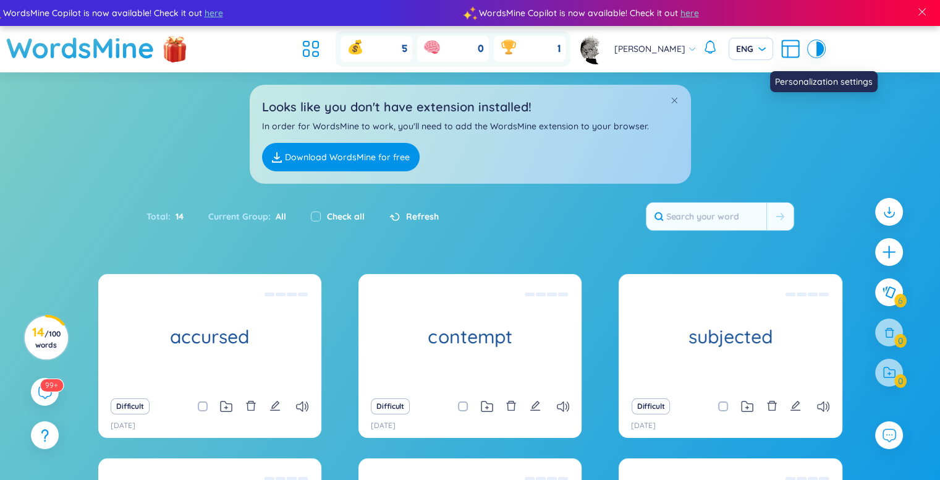
click at [783, 46] on icon at bounding box center [791, 46] width 17 height 0
click at [817, 52] on div at bounding box center [820, 48] width 7 height 15
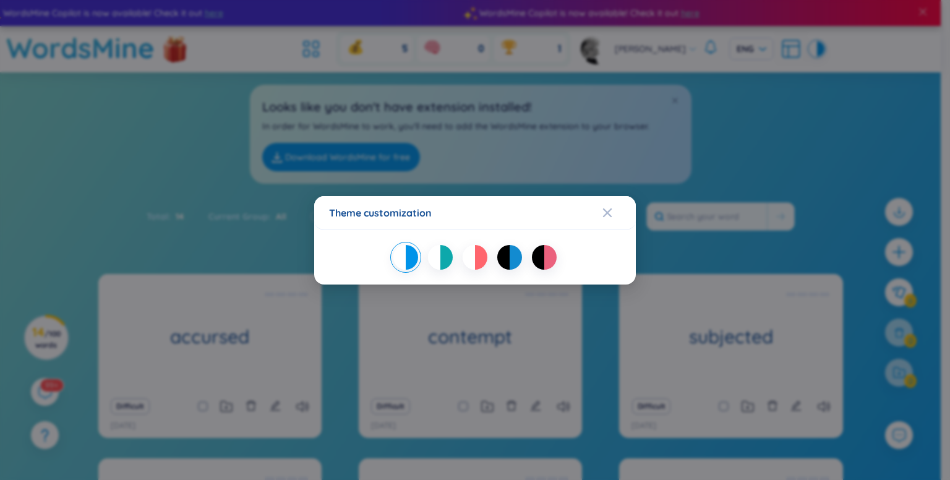
click at [445, 257] on div at bounding box center [446, 257] width 12 height 25
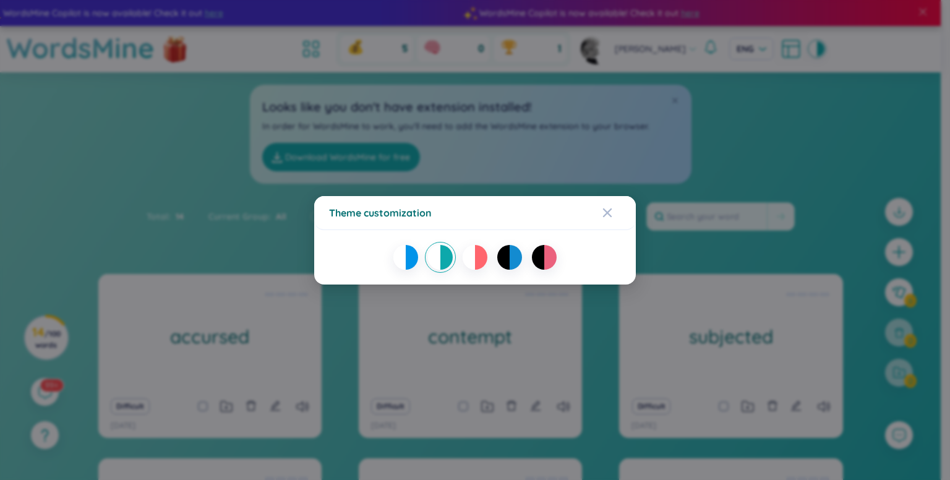
click at [458, 255] on div at bounding box center [475, 257] width 292 height 25
click at [472, 255] on div at bounding box center [468, 257] width 12 height 25
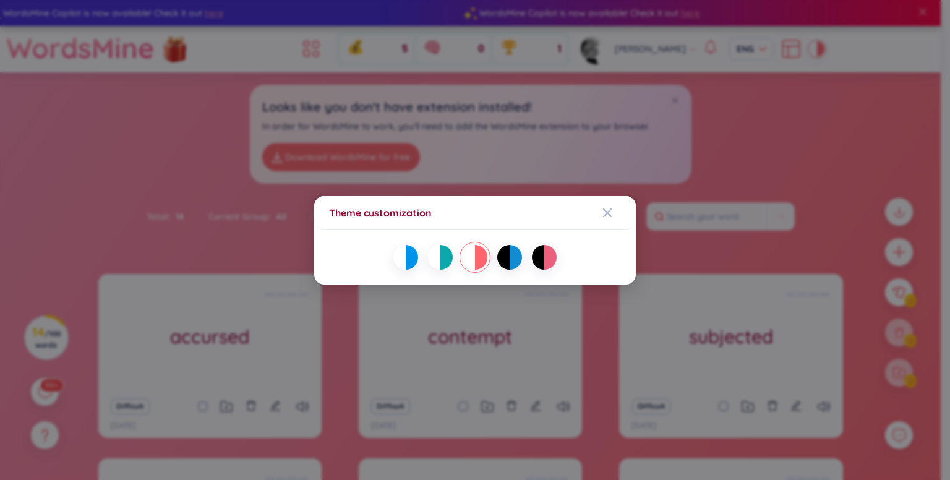
click at [513, 256] on div at bounding box center [515, 257] width 12 height 25
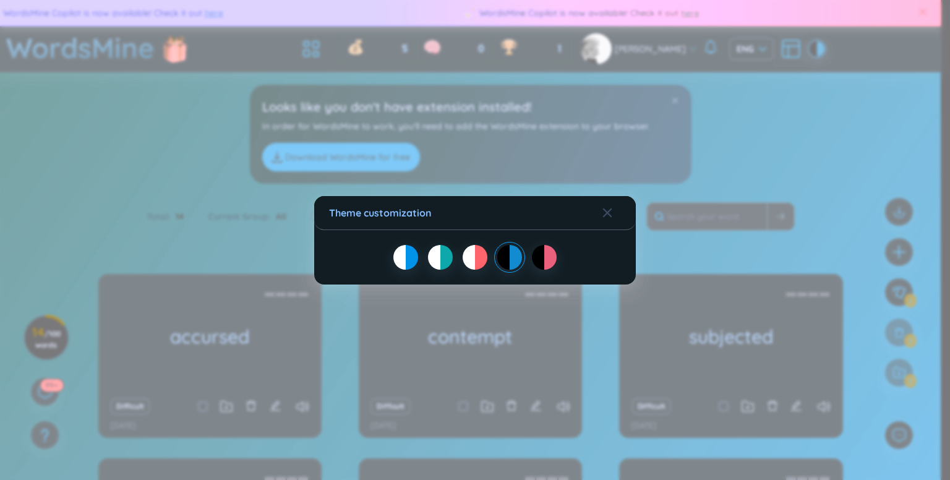
click at [549, 255] on div at bounding box center [550, 257] width 12 height 25
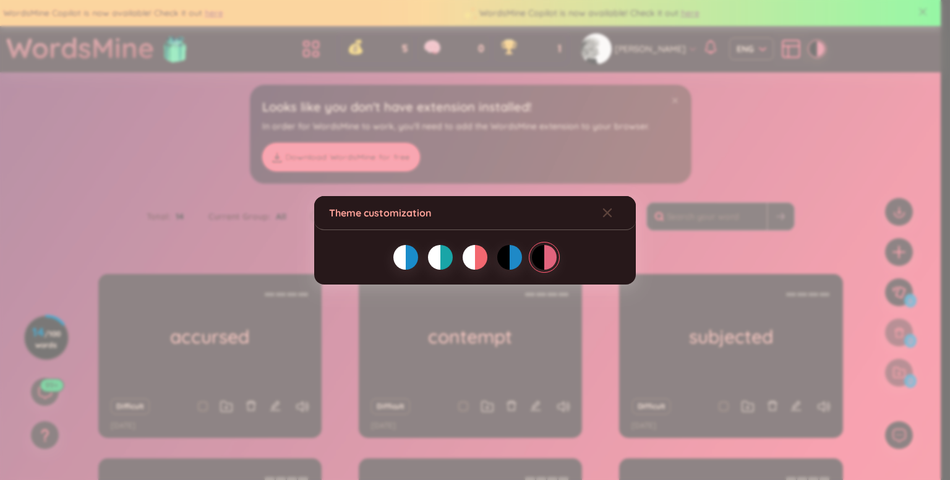
click at [502, 255] on div at bounding box center [503, 257] width 12 height 25
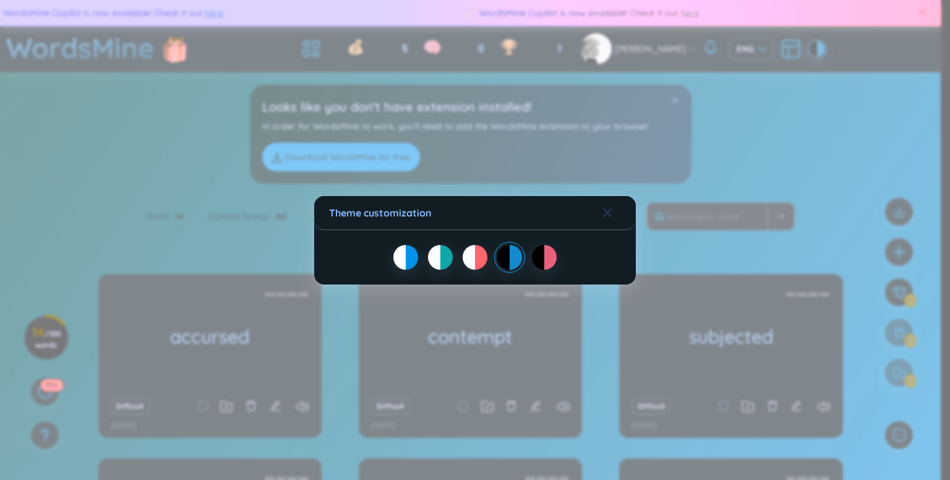
click at [613, 218] on span "Close" at bounding box center [618, 212] width 33 height 33
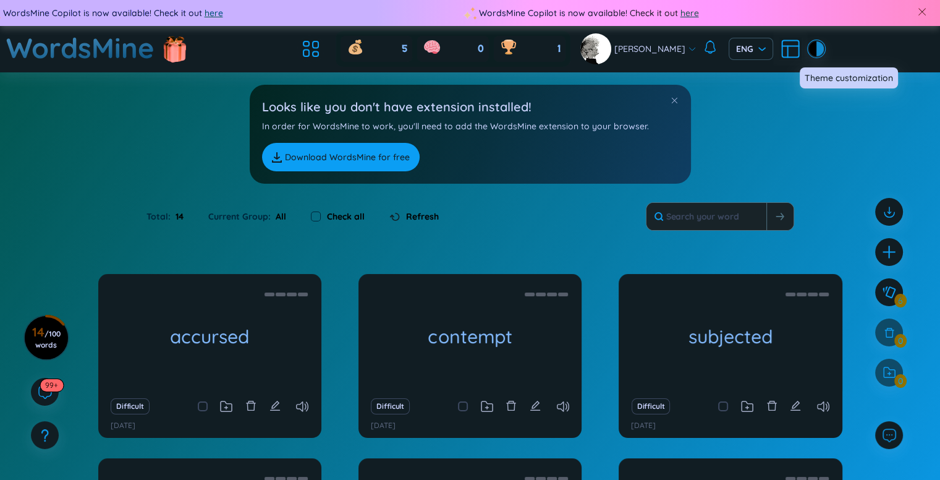
click at [817, 48] on div at bounding box center [820, 48] width 7 height 15
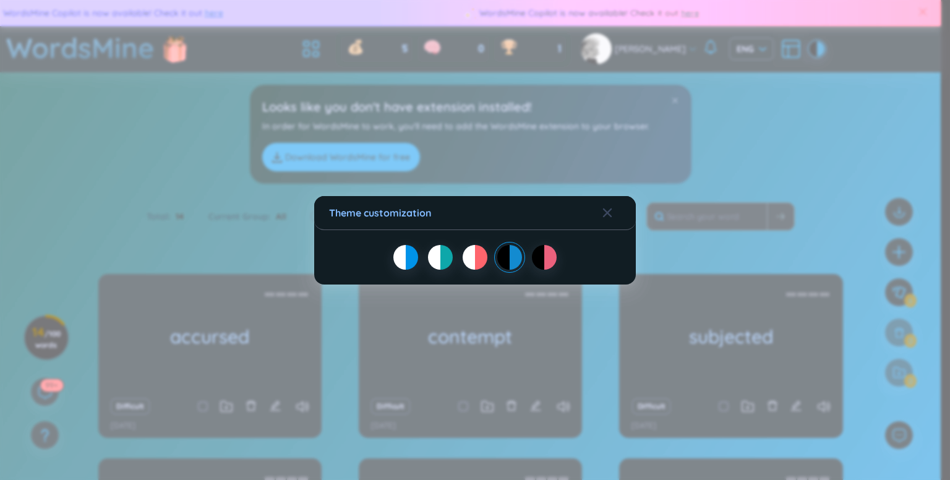
click at [548, 262] on div at bounding box center [550, 257] width 12 height 25
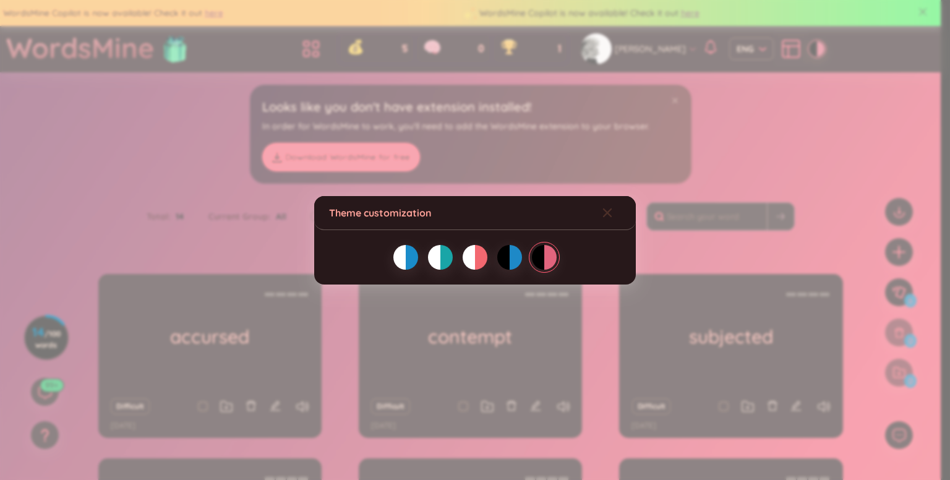
click at [608, 208] on icon "Close" at bounding box center [607, 213] width 10 height 10
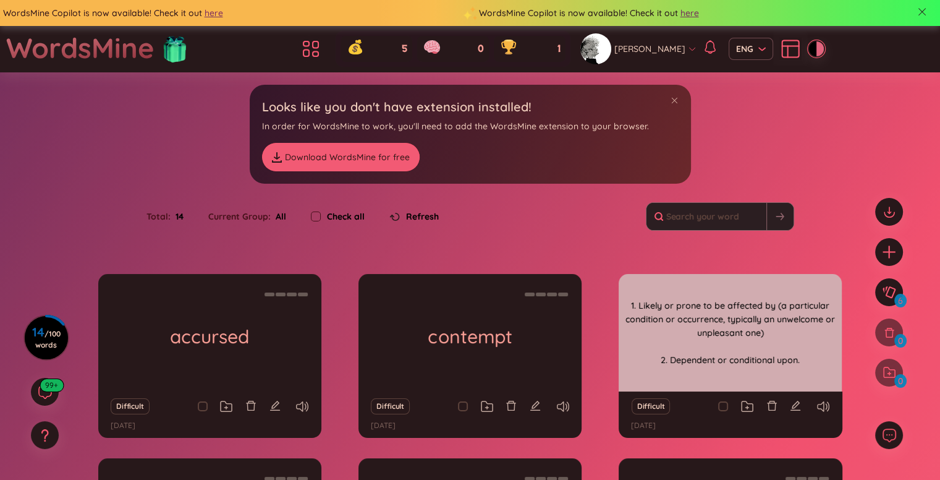
click at [725, 362] on div "subjected" at bounding box center [730, 332] width 223 height 117
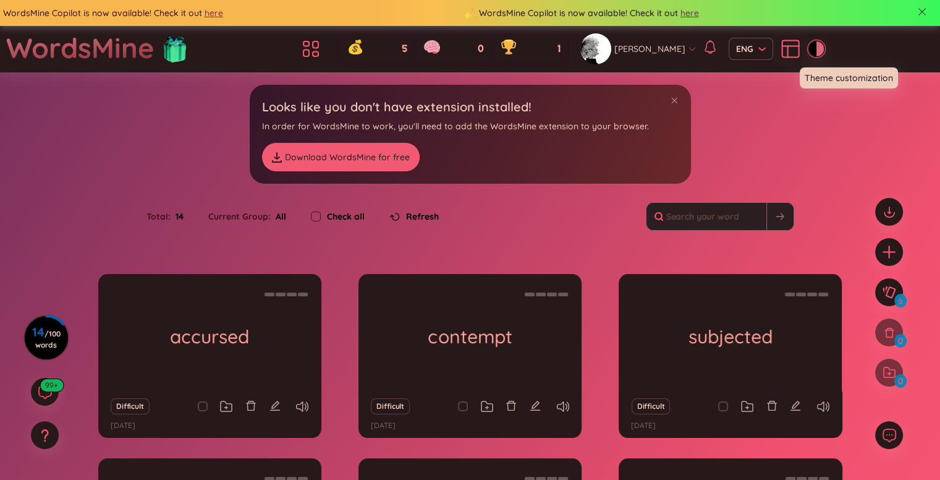
click at [809, 49] on div at bounding box center [812, 48] width 7 height 15
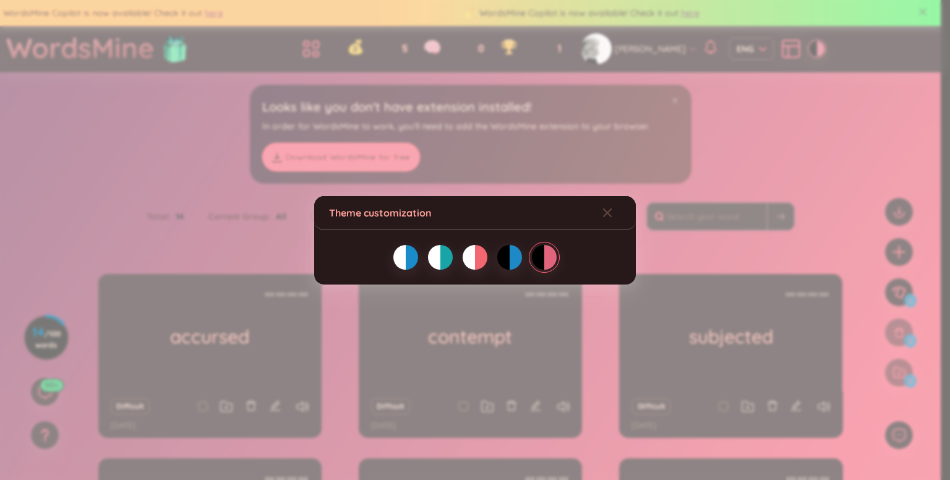
click at [502, 258] on div at bounding box center [503, 257] width 12 height 25
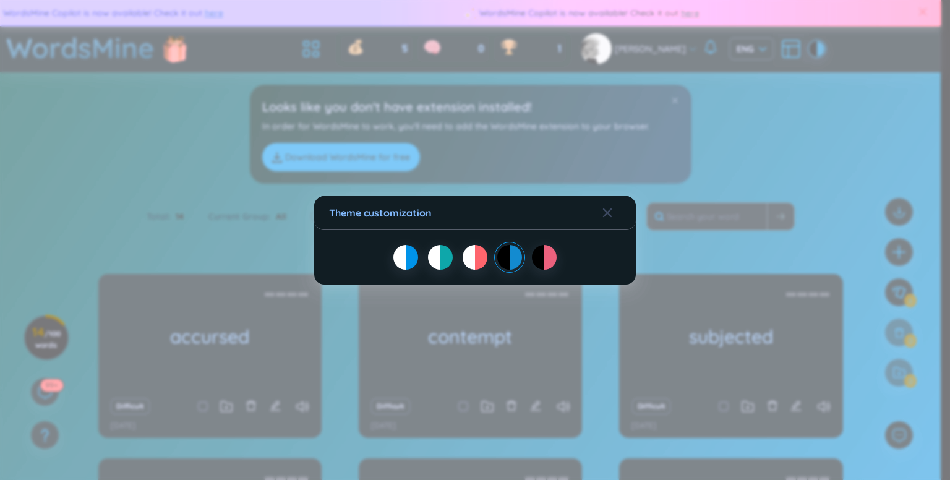
click at [855, 164] on div "Theme customization" at bounding box center [475, 240] width 950 height 480
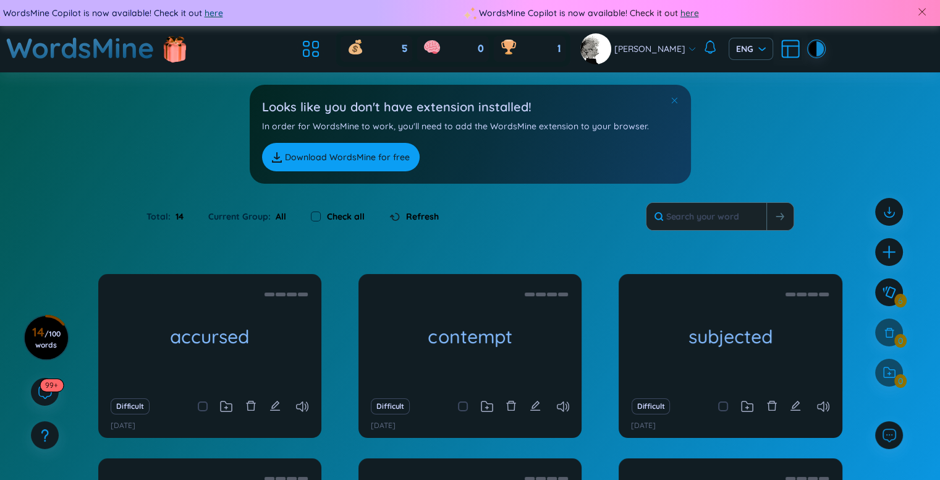
click at [673, 97] on span at bounding box center [674, 100] width 9 height 9
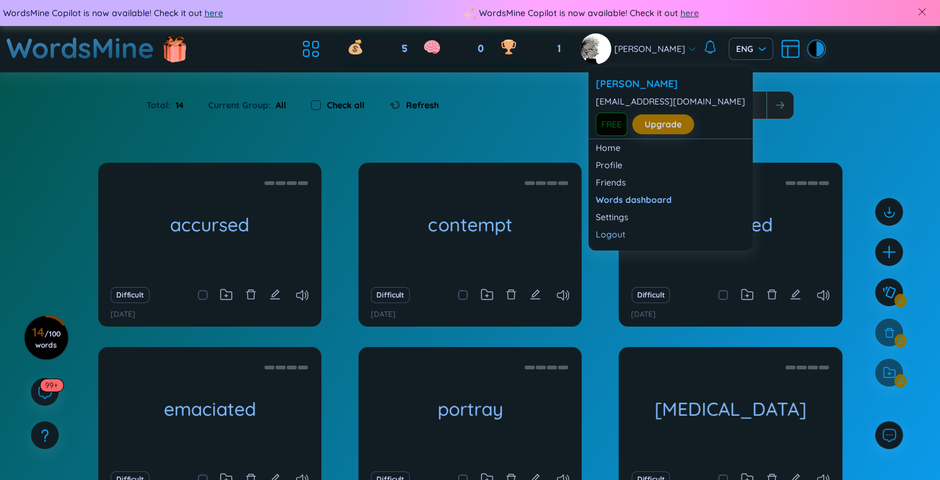
click at [665, 41] on div "[PERSON_NAME]" at bounding box center [639, 48] width 116 height 31
click at [627, 215] on link "Settings" at bounding box center [671, 217] width 150 height 12
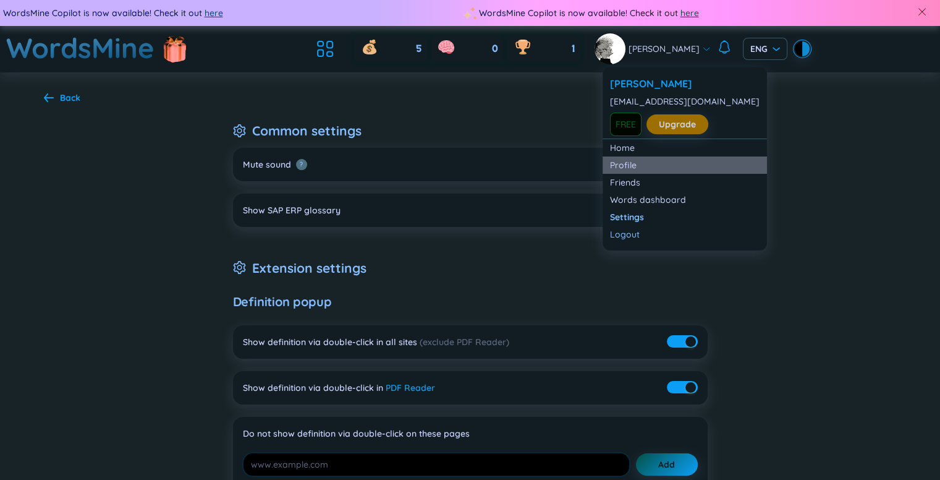
click at [645, 162] on link "Profile" at bounding box center [685, 165] width 150 height 12
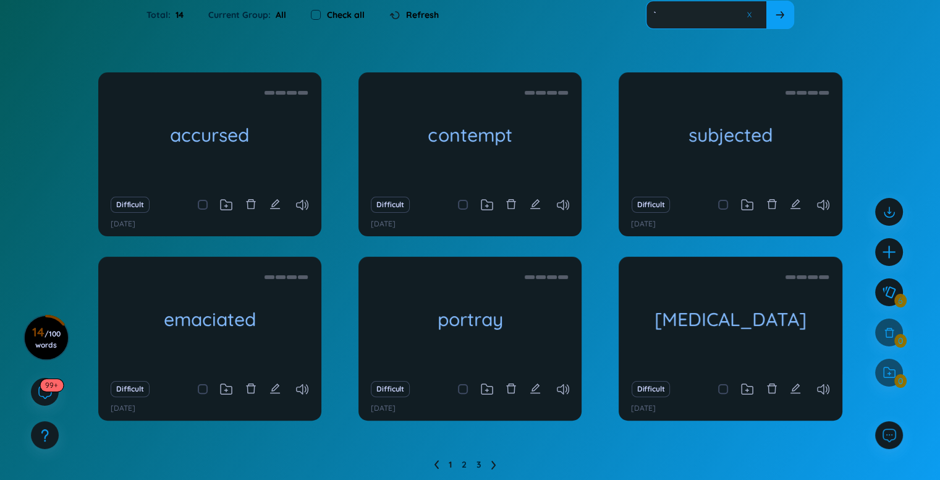
scroll to position [106, 0]
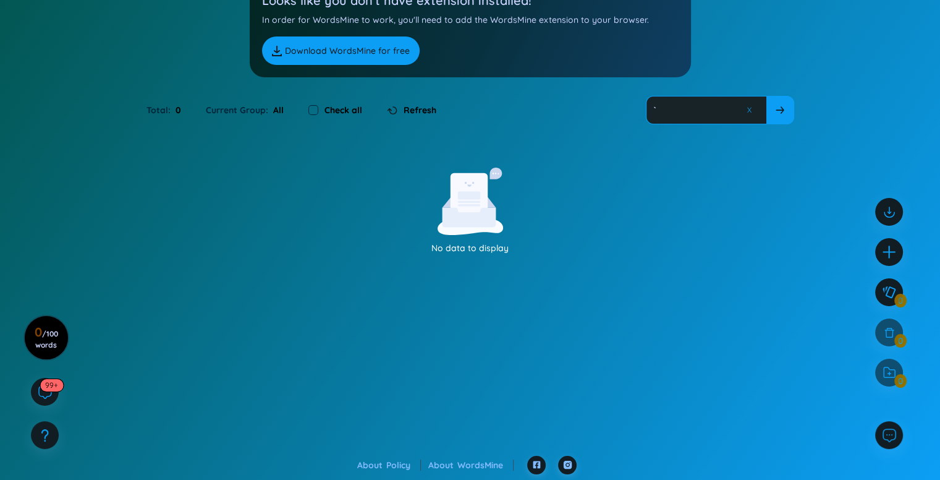
type input "`"
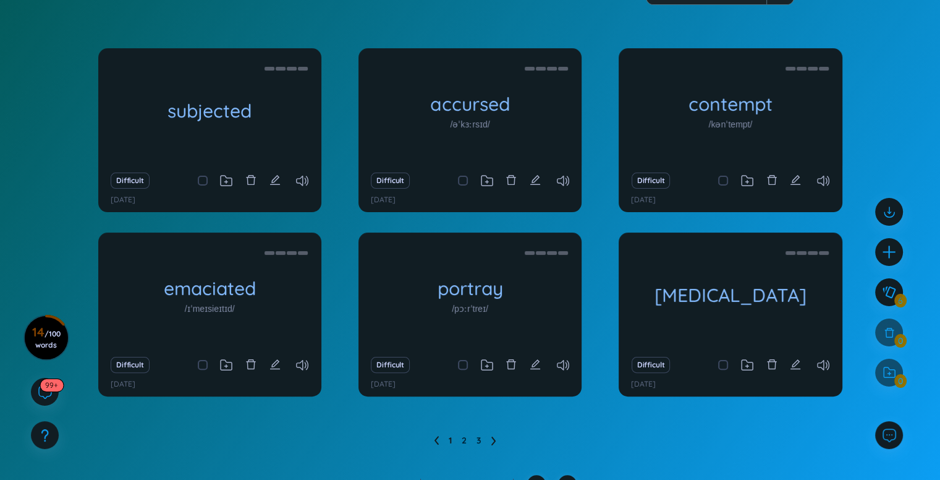
scroll to position [218, 0]
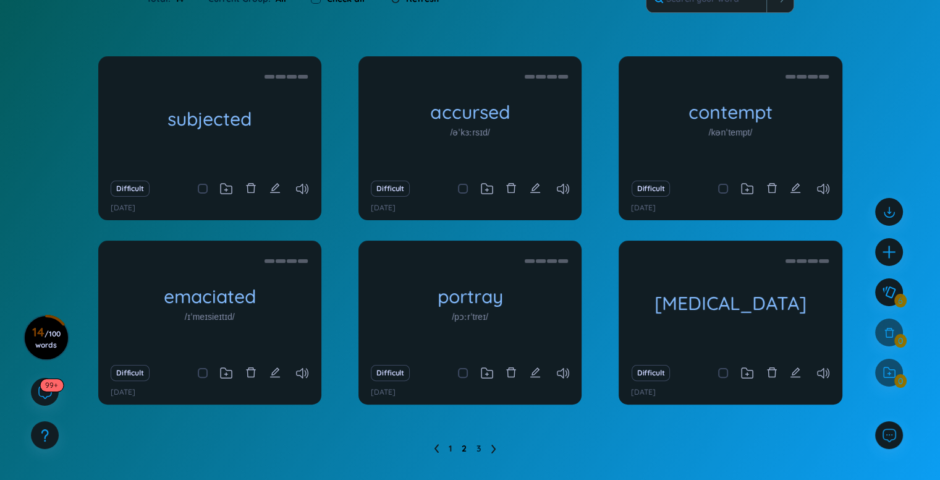
click at [462, 448] on link "2" at bounding box center [464, 448] width 5 height 19
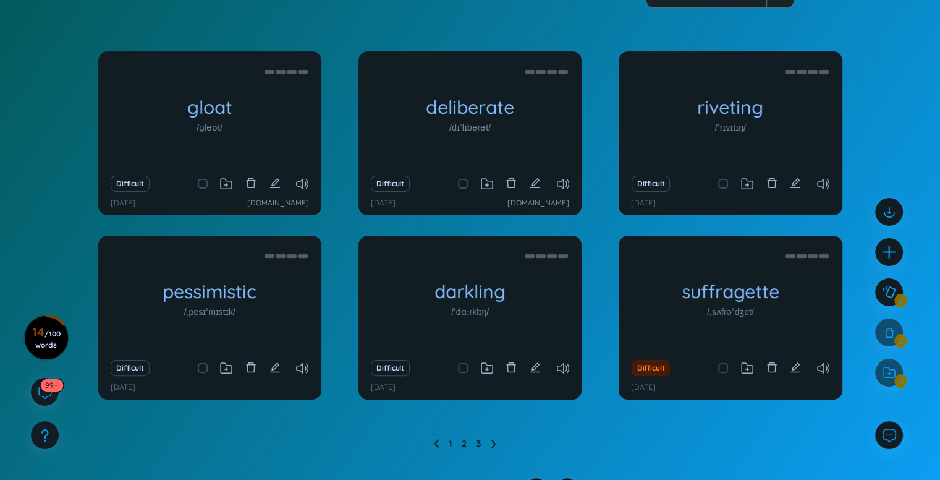
scroll to position [216, 0]
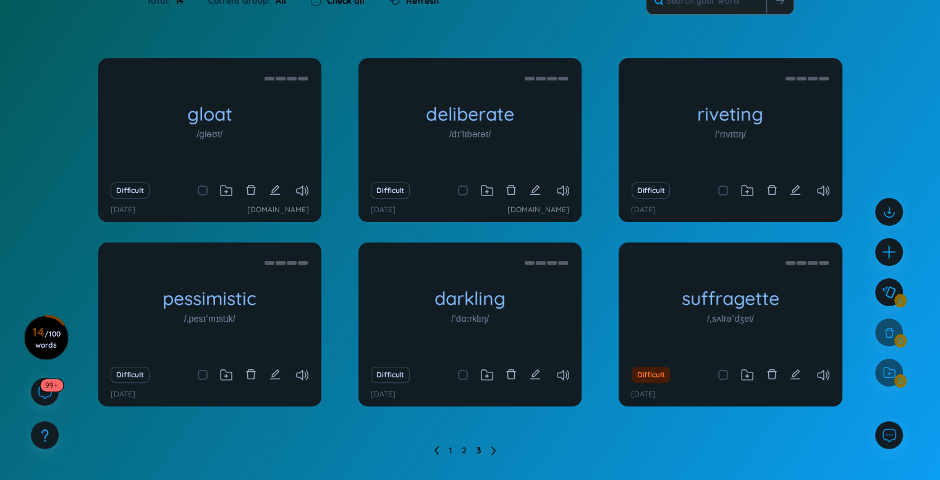
click at [478, 449] on link "3" at bounding box center [479, 450] width 5 height 19
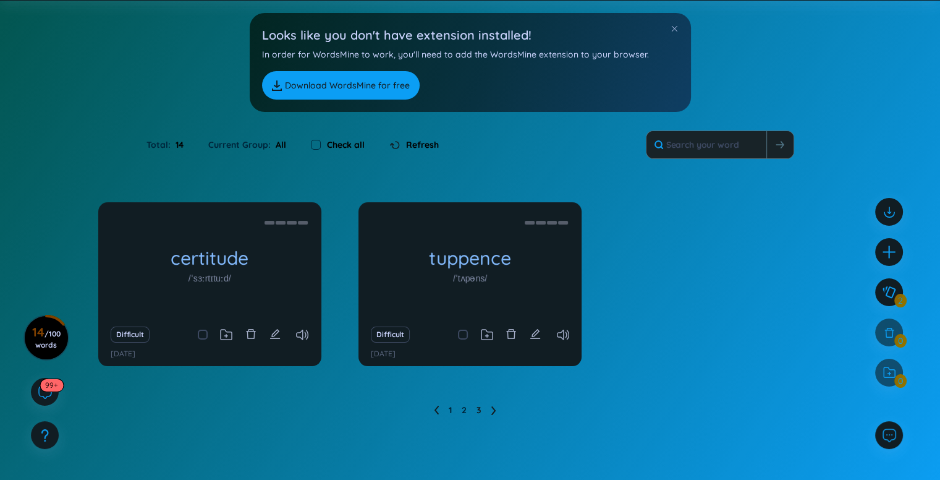
scroll to position [71, 0]
